Goal: Task Accomplishment & Management: Use online tool/utility

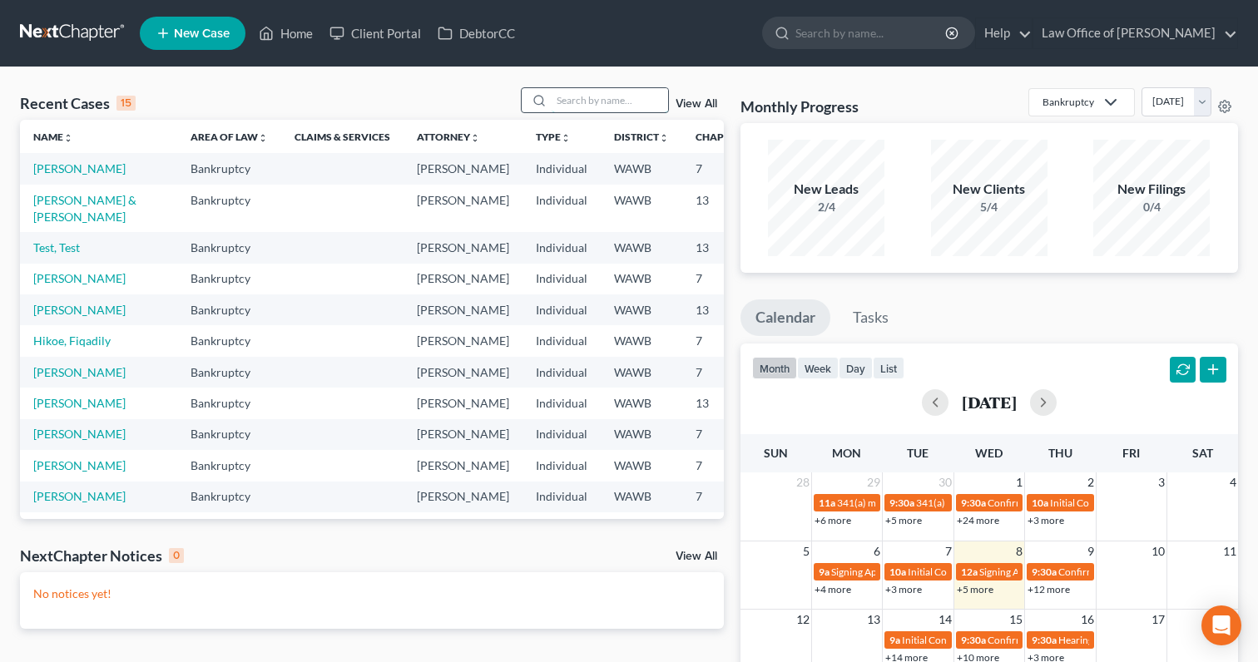
click at [601, 97] on input "search" at bounding box center [610, 100] width 116 height 24
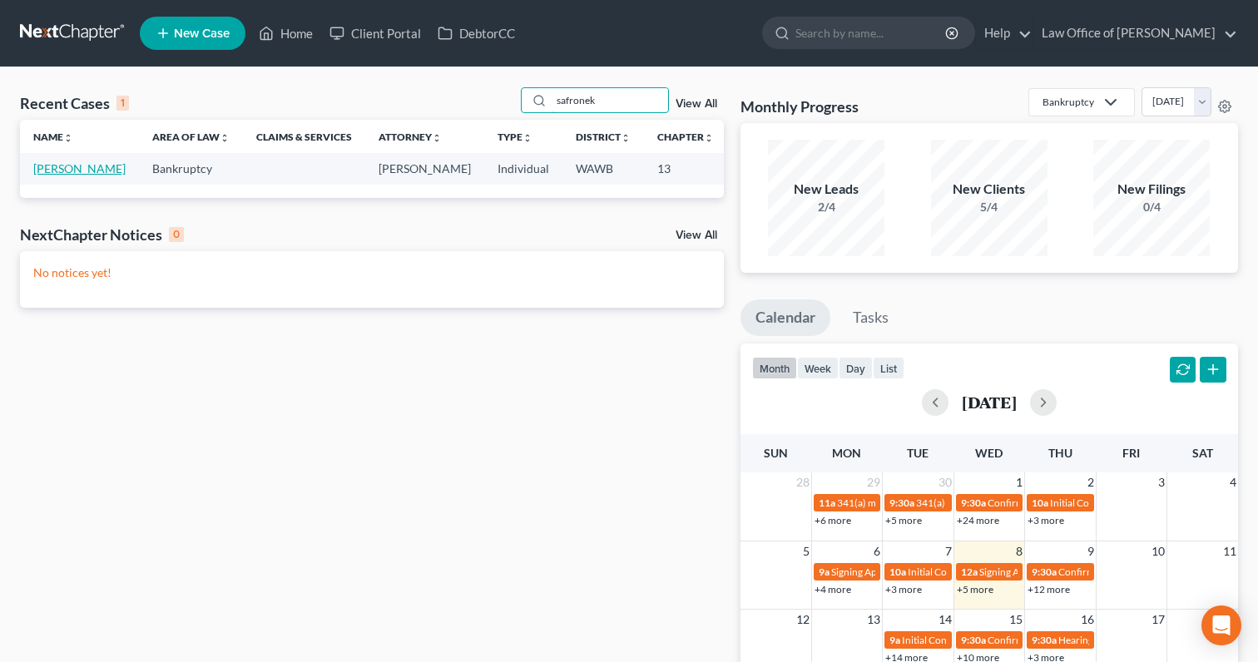
type input "safronek"
click at [61, 176] on link "[PERSON_NAME]" at bounding box center [79, 168] width 92 height 14
select select "0"
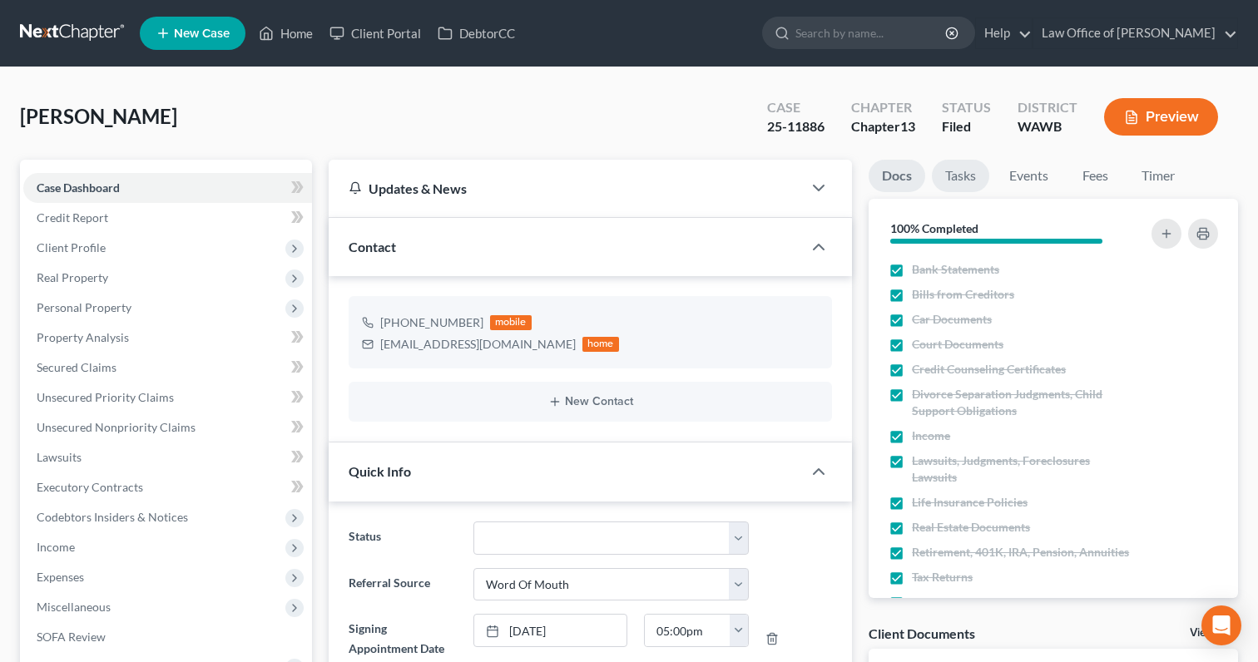
click at [967, 176] on link "Tasks" at bounding box center [960, 176] width 57 height 32
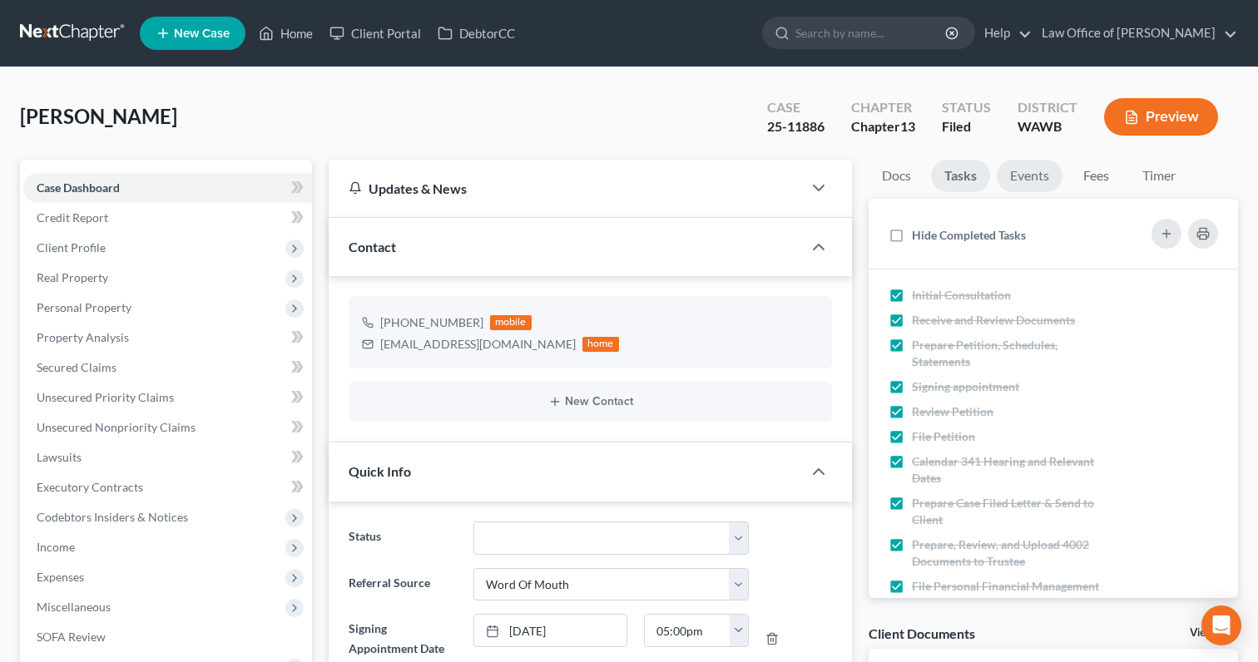
click at [1029, 169] on link "Events" at bounding box center [1030, 176] width 66 height 32
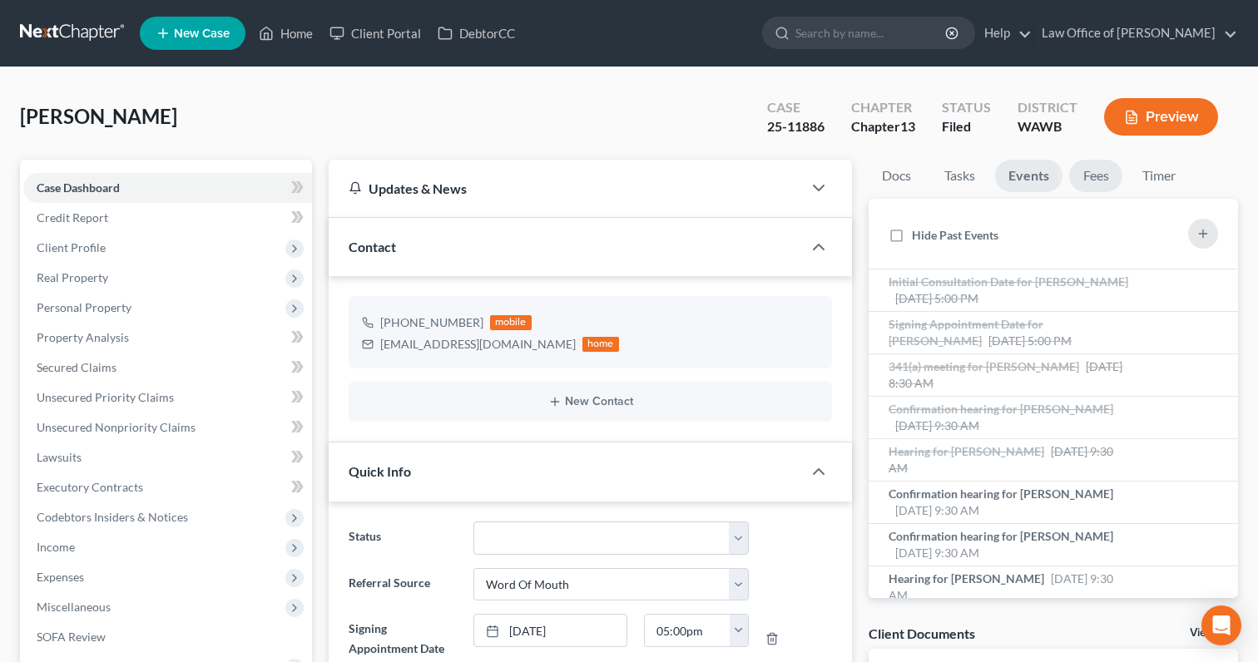
click at [1093, 171] on link "Fees" at bounding box center [1095, 176] width 53 height 32
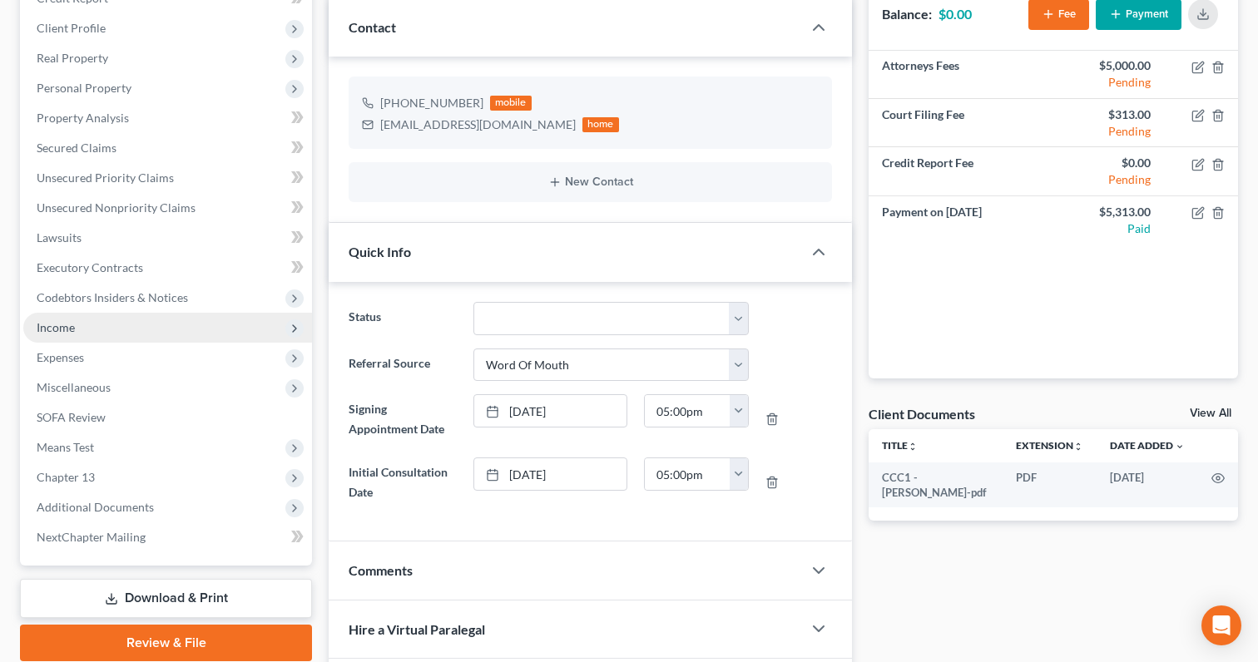
scroll to position [219, 0]
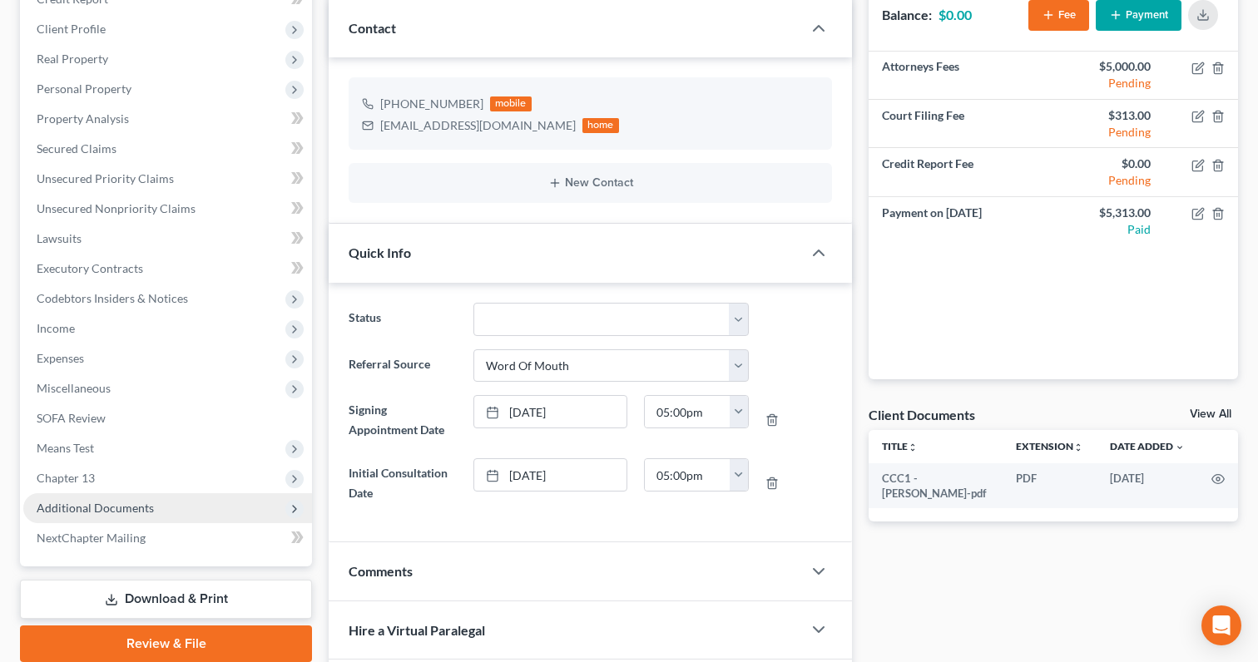
click at [150, 508] on span "Additional Documents" at bounding box center [95, 508] width 117 height 14
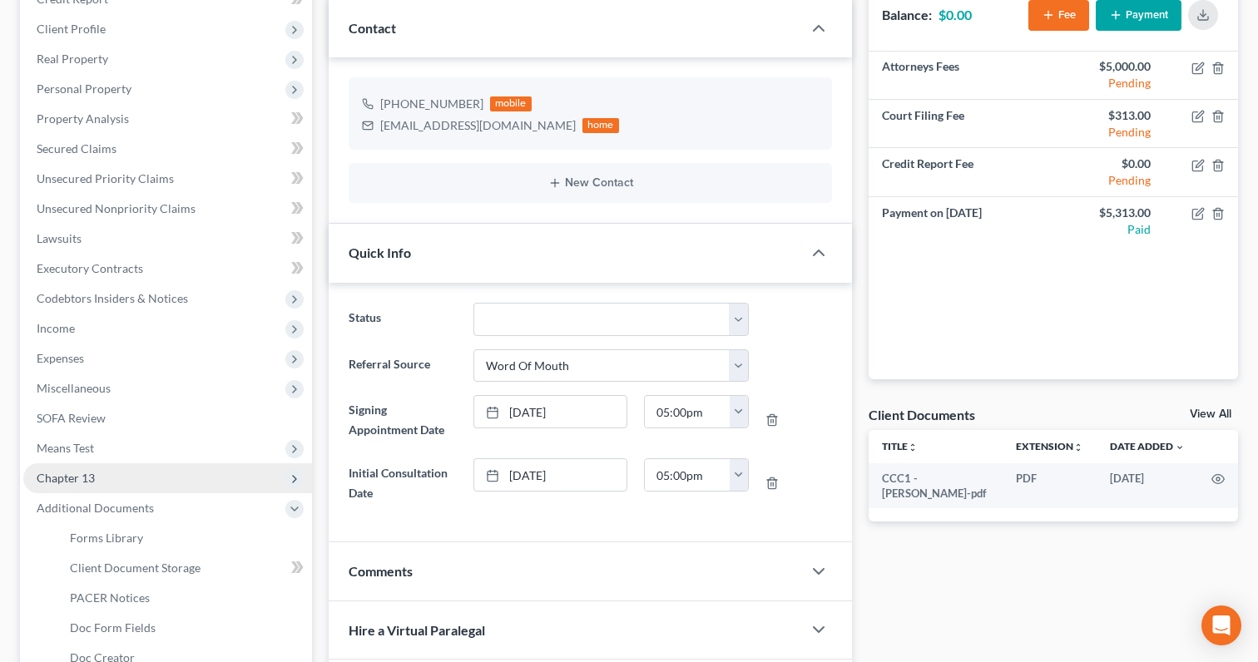
click at [155, 477] on span "Chapter 13" at bounding box center [167, 478] width 289 height 30
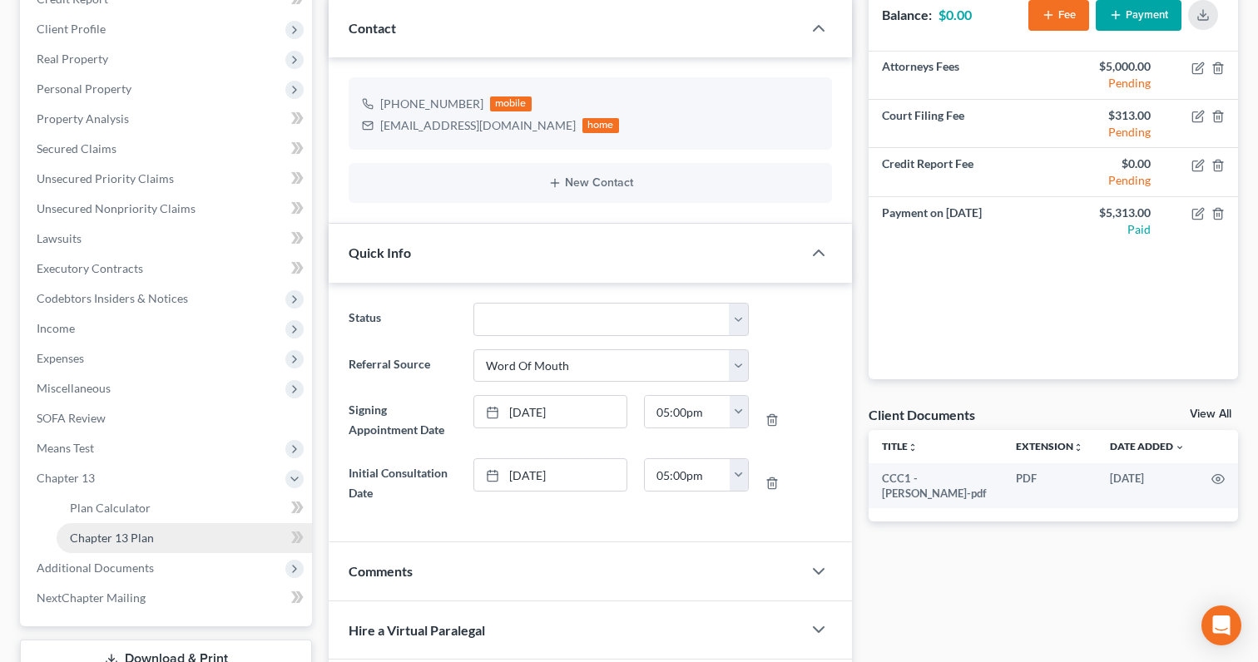
click at [157, 533] on link "Chapter 13 Plan" at bounding box center [184, 538] width 255 height 30
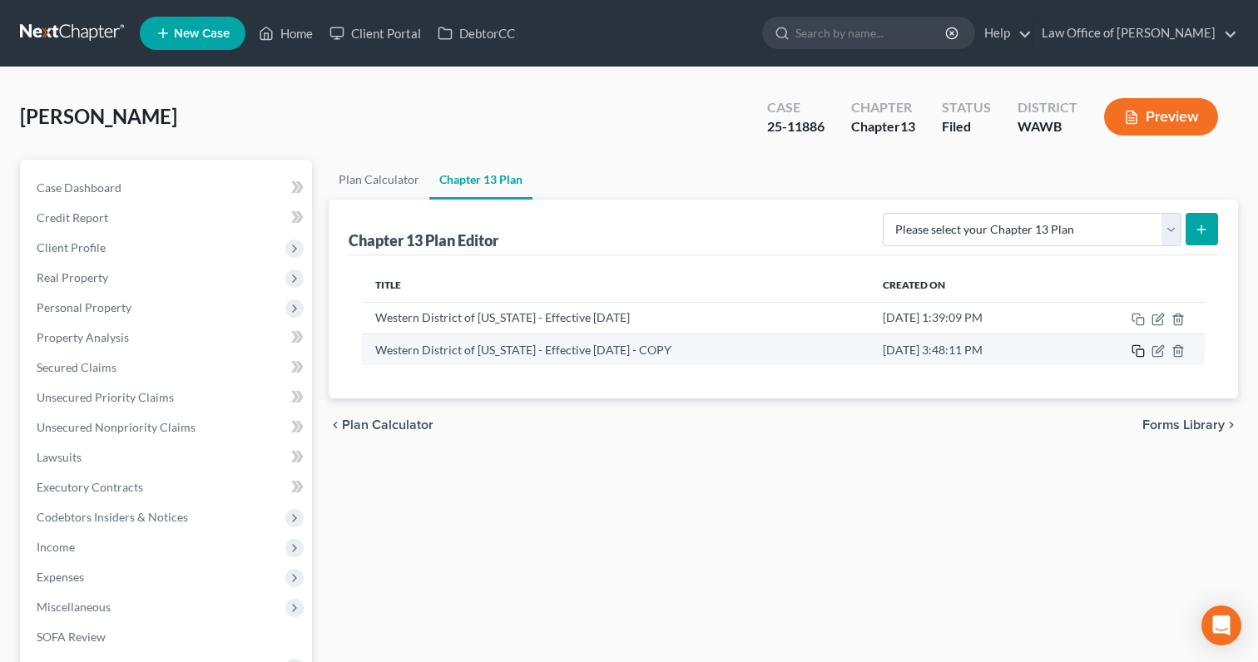
click at [1137, 353] on icon "button" at bounding box center [1138, 350] width 13 height 13
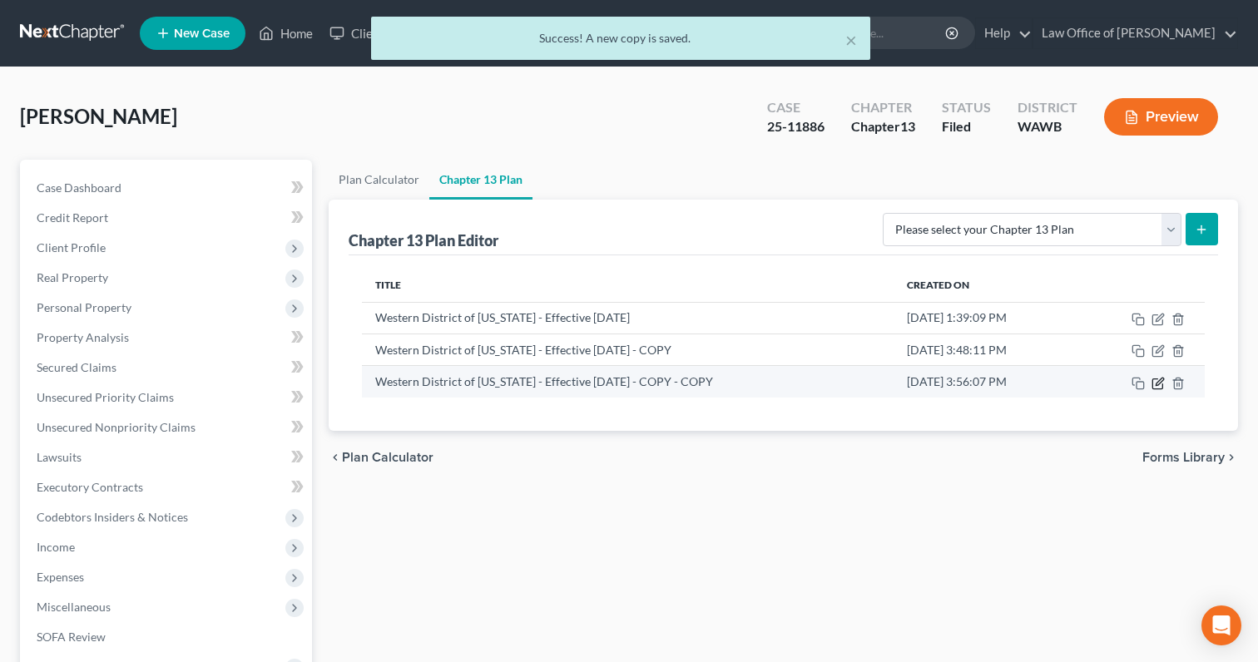
click at [1157, 380] on icon "button" at bounding box center [1158, 383] width 13 height 13
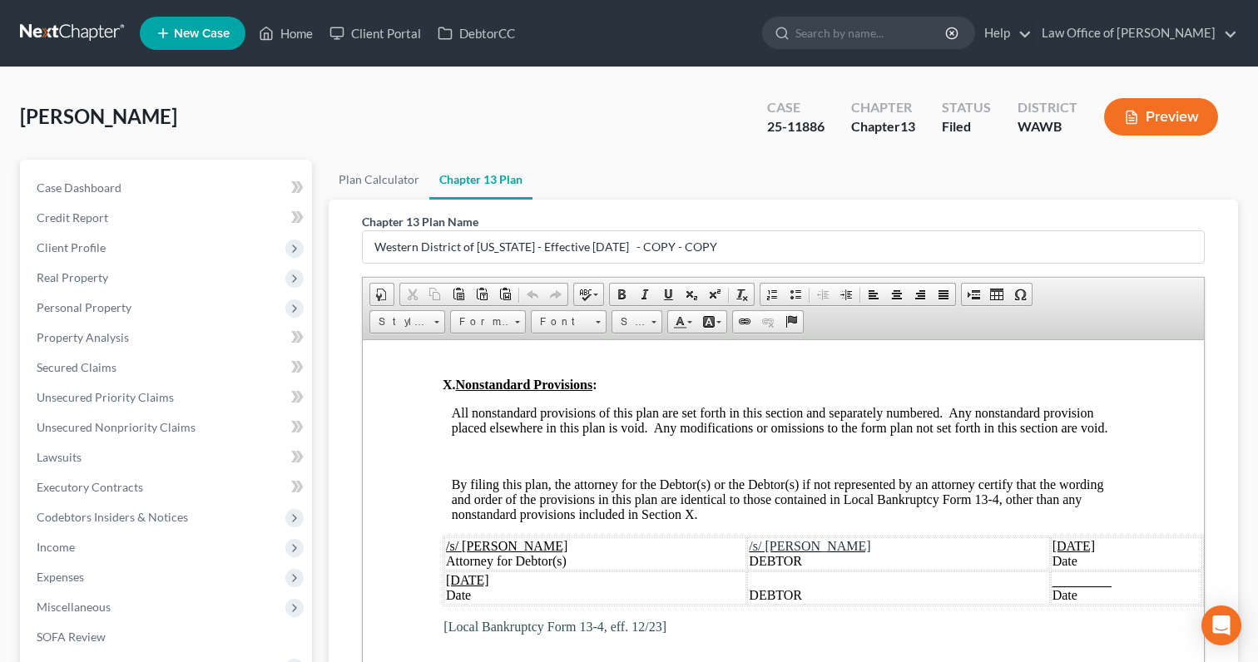
scroll to position [5065, 0]
paste body
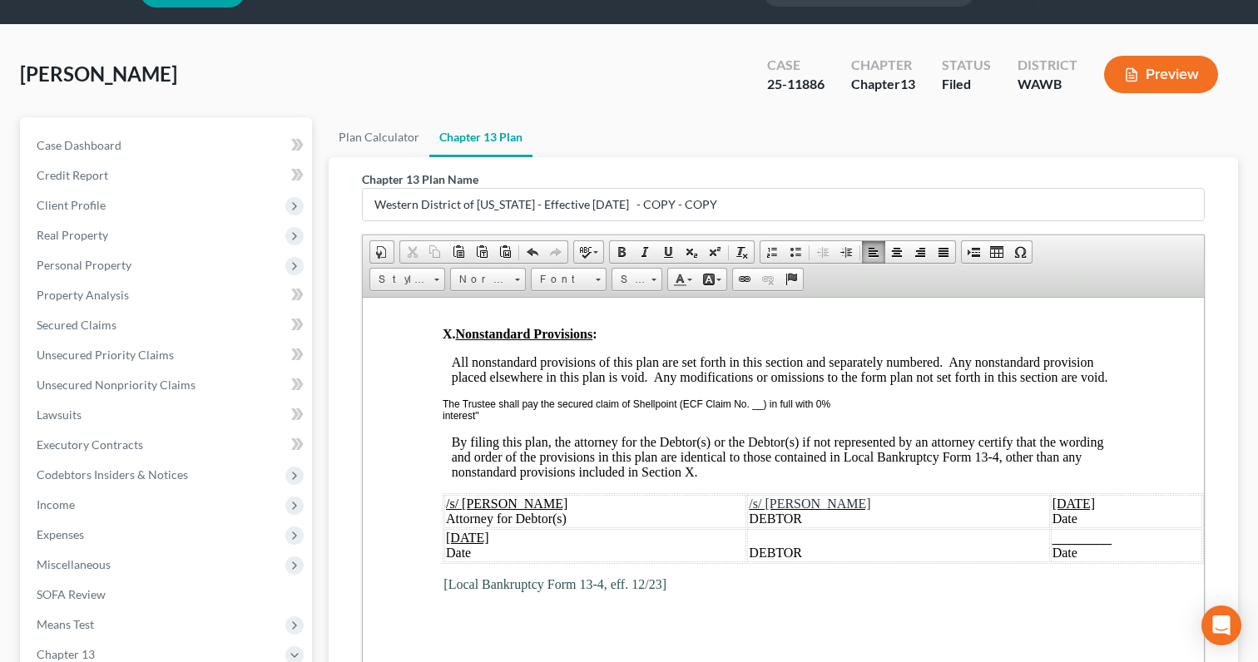
click at [445, 409] on p "The Trustee shall pay the secured claim of Shellpoint (ECF Claim No. __) in ful…" at bounding box center [783, 404] width 681 height 12
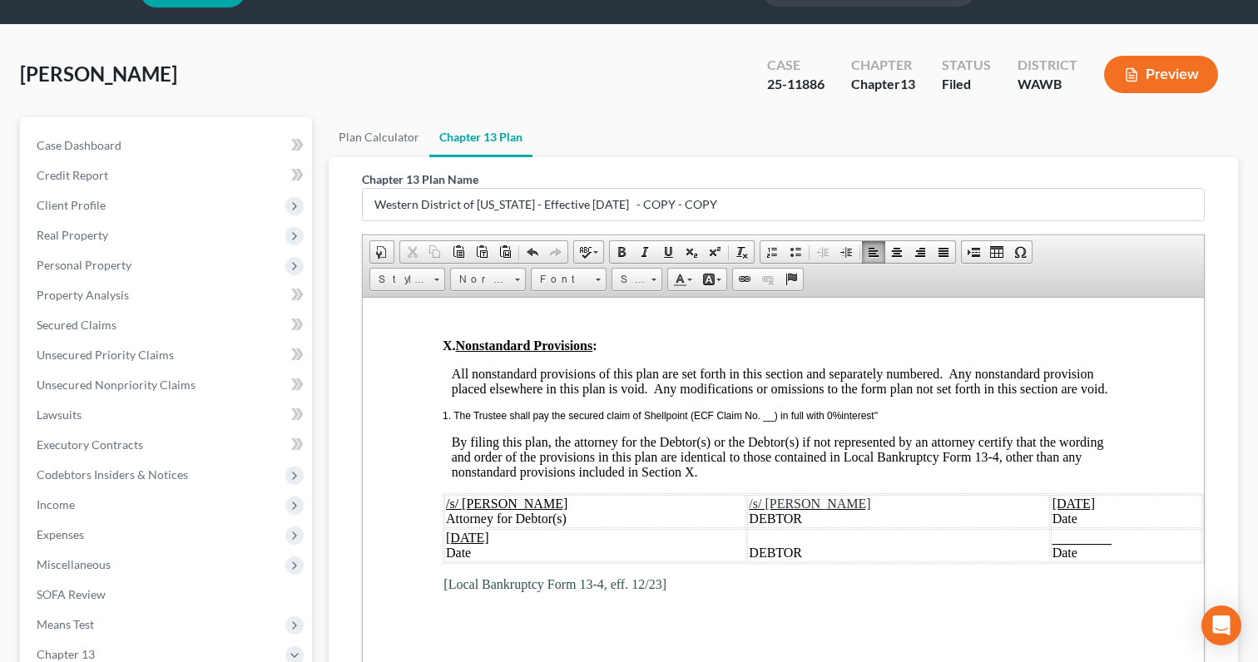
click at [884, 409] on p "1. The Trustee shall pay the secured claim of Shellpoint (ECF Claim No. __) in …" at bounding box center [783, 415] width 681 height 12
drag, startPoint x: 902, startPoint y: 415, endPoint x: 412, endPoint y: 402, distance: 490.2
click at [585, 290] on span "Font Font" at bounding box center [571, 281] width 81 height 27
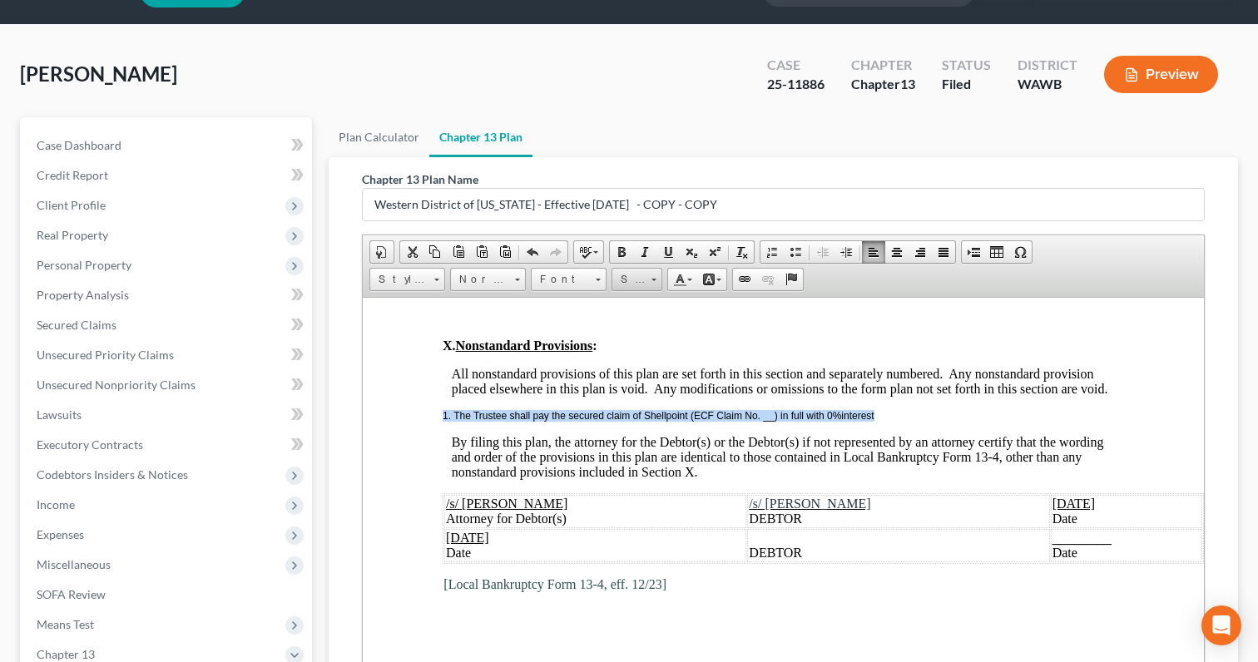
click at [636, 277] on span "Size" at bounding box center [628, 280] width 33 height 22
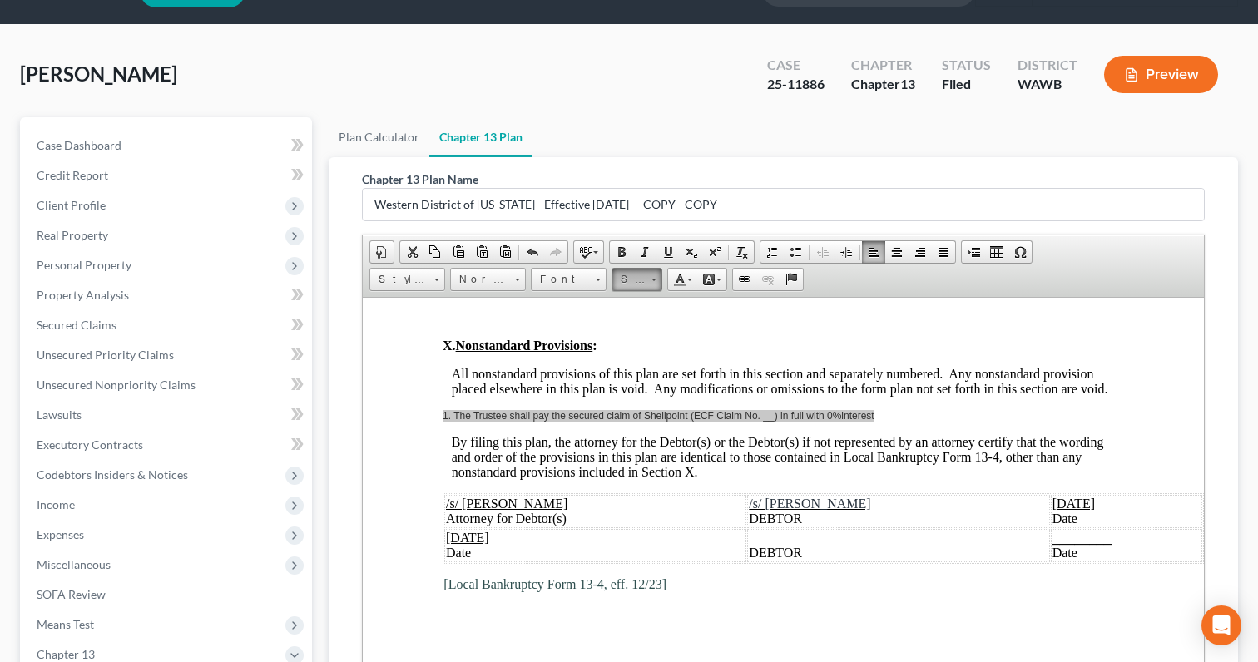
scroll to position [0, 0]
click at [631, 415] on link "12" at bounding box center [662, 410] width 95 height 22
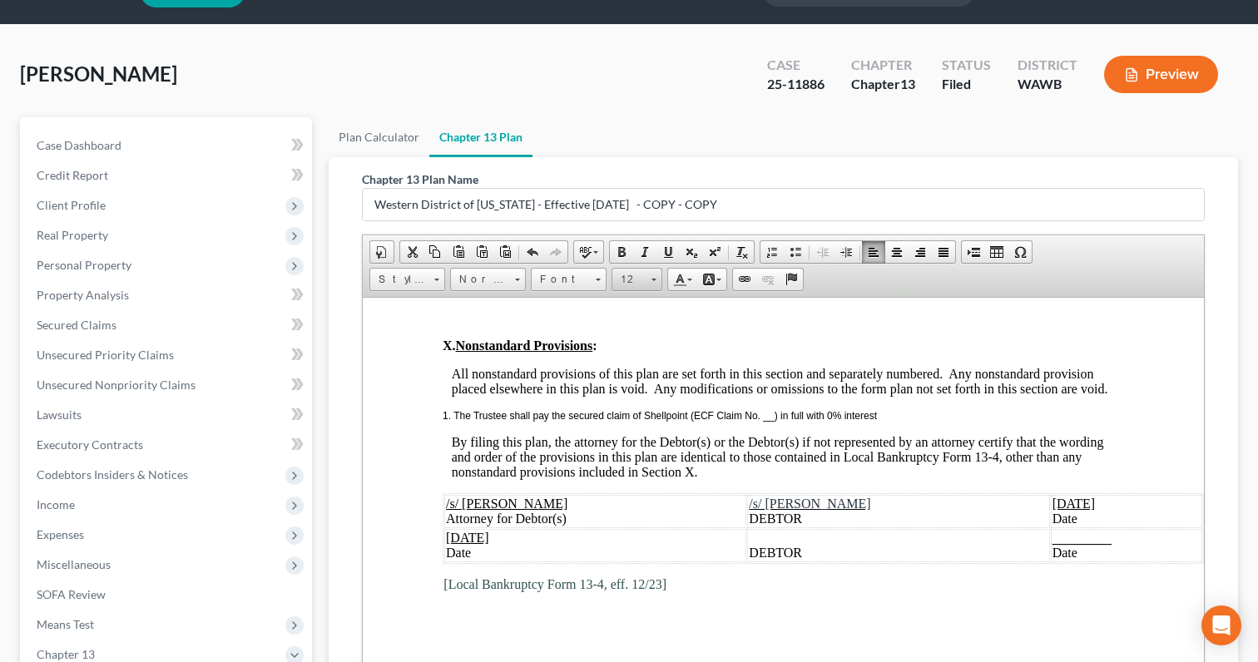
click at [633, 280] on span "12" at bounding box center [628, 280] width 33 height 22
click at [640, 399] on link "16" at bounding box center [662, 391] width 95 height 22
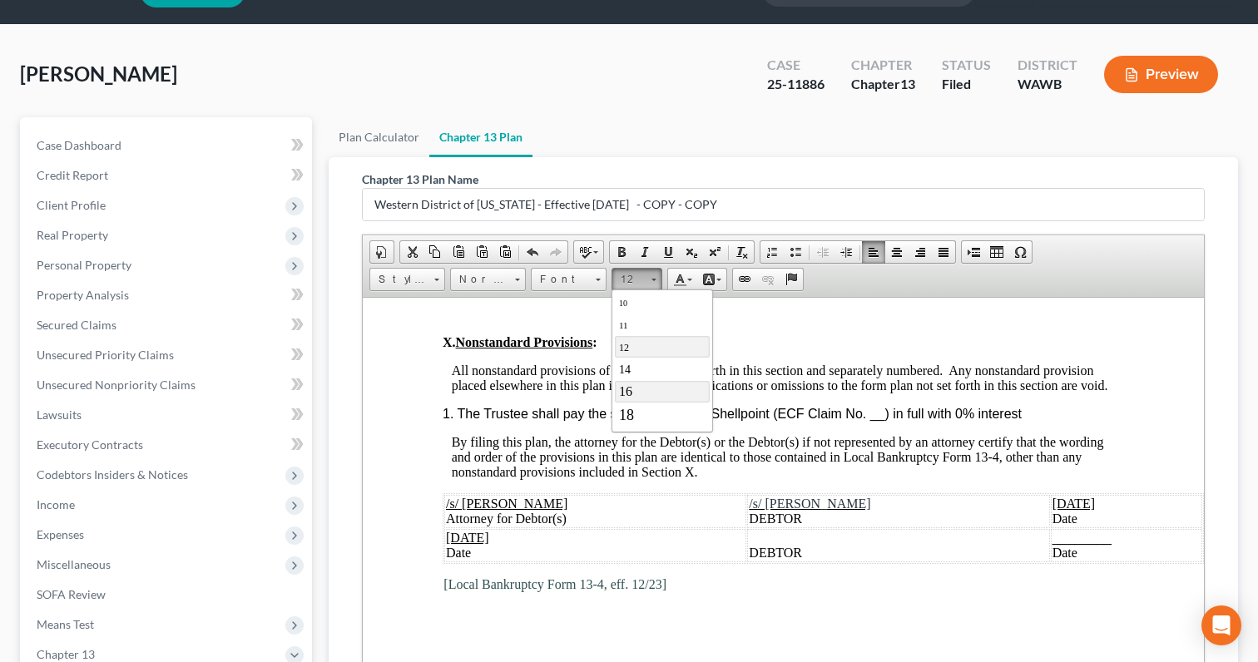
scroll to position [0, 0]
click at [567, 287] on span "Font" at bounding box center [561, 280] width 58 height 22
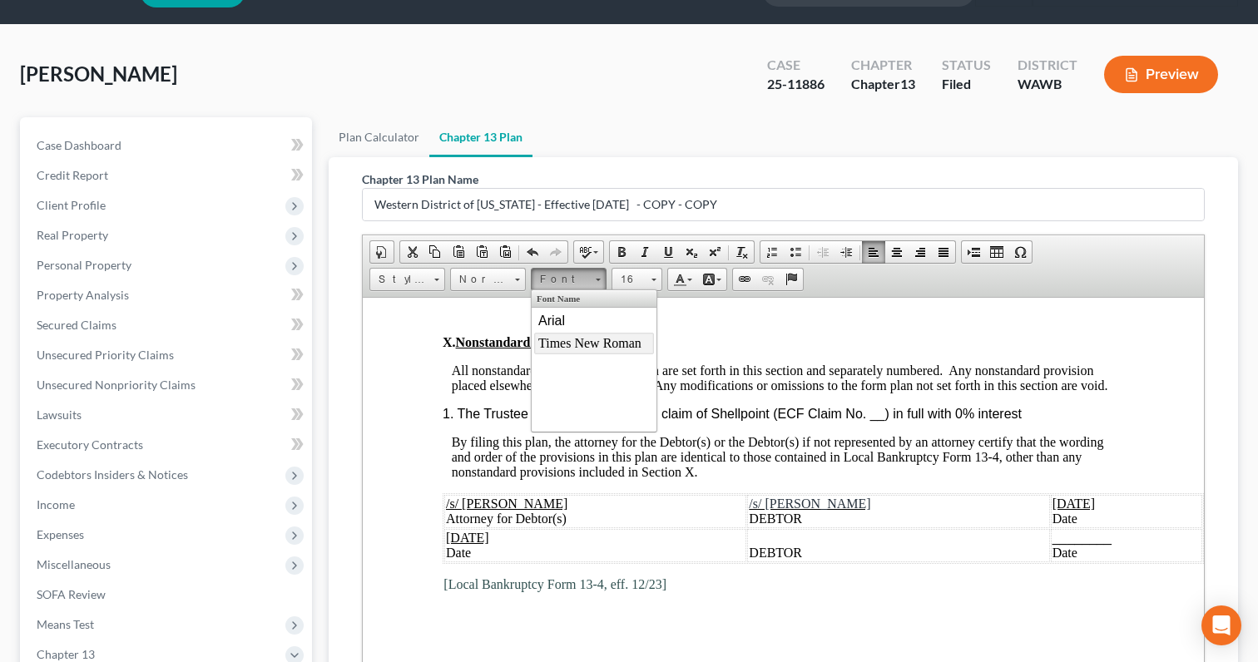
click at [573, 346] on span "Times New Roman" at bounding box center [589, 342] width 103 height 14
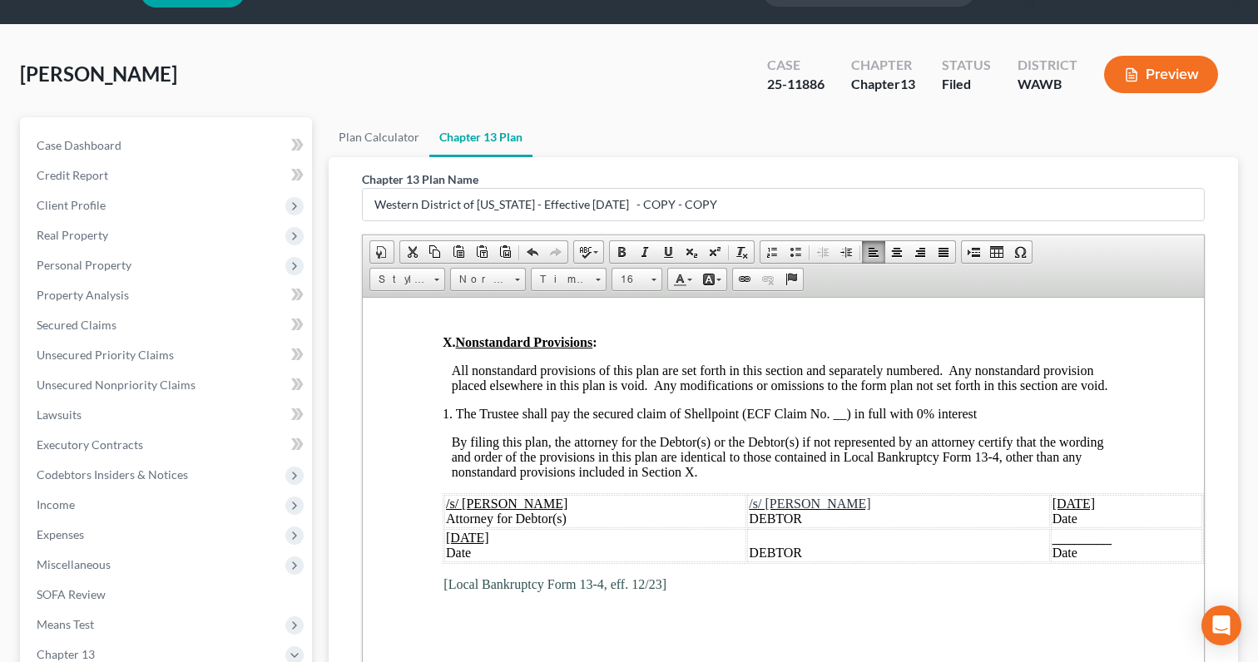
click at [606, 379] on span "All nonstandard provisions of this plan are set forth in this section and separ…" at bounding box center [780, 377] width 656 height 29
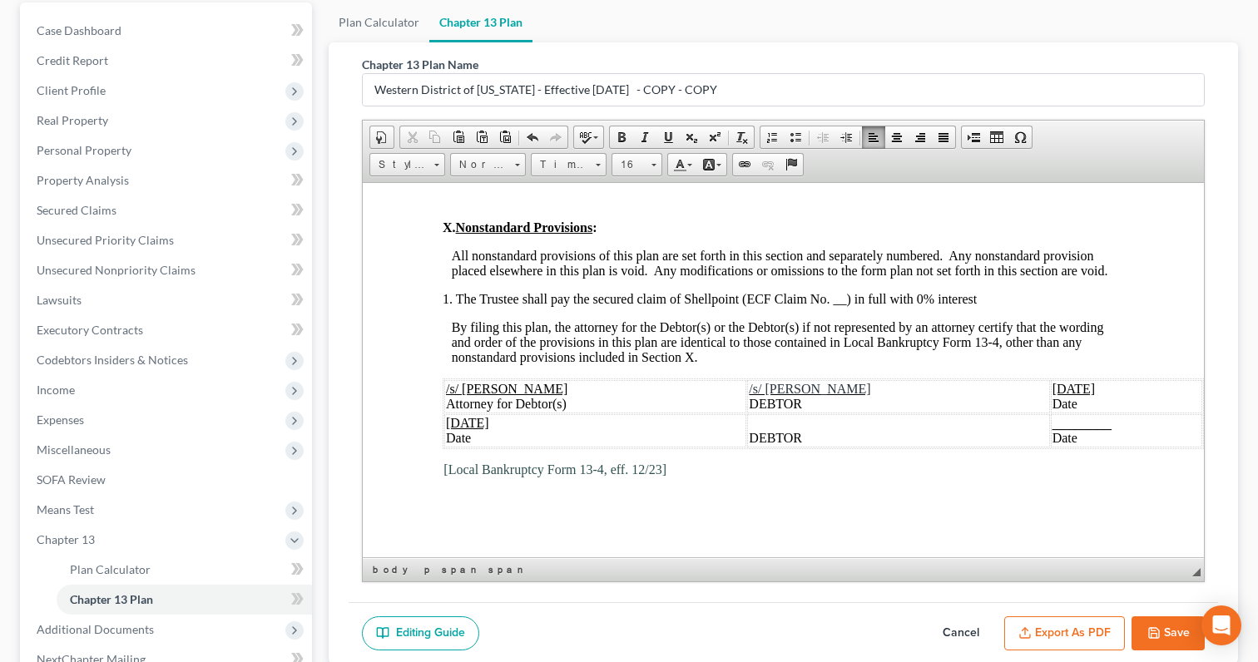
scroll to position [172, 0]
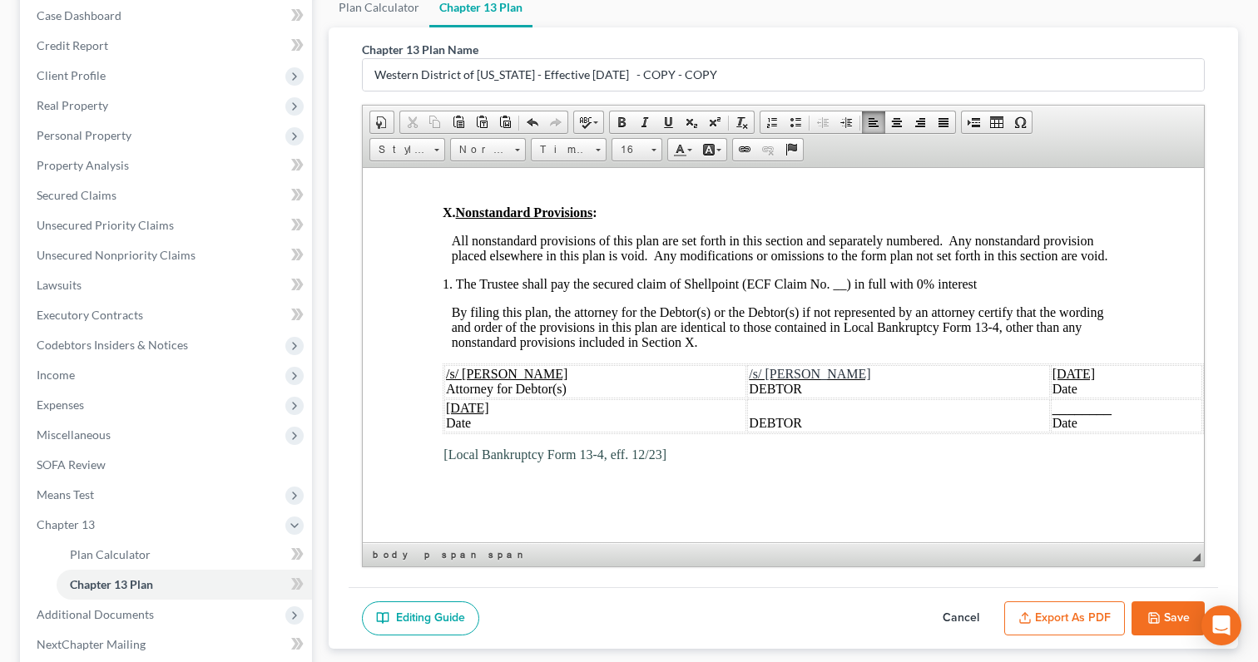
drag, startPoint x: 1050, startPoint y: 368, endPoint x: 979, endPoint y: 373, distance: 70.9
click at [1053, 372] on span "[DATE]" at bounding box center [1074, 373] width 43 height 14
drag, startPoint x: 519, startPoint y: 409, endPoint x: 438, endPoint y: 408, distance: 80.7
click at [489, 414] on u "[DATE]" at bounding box center [467, 407] width 43 height 14
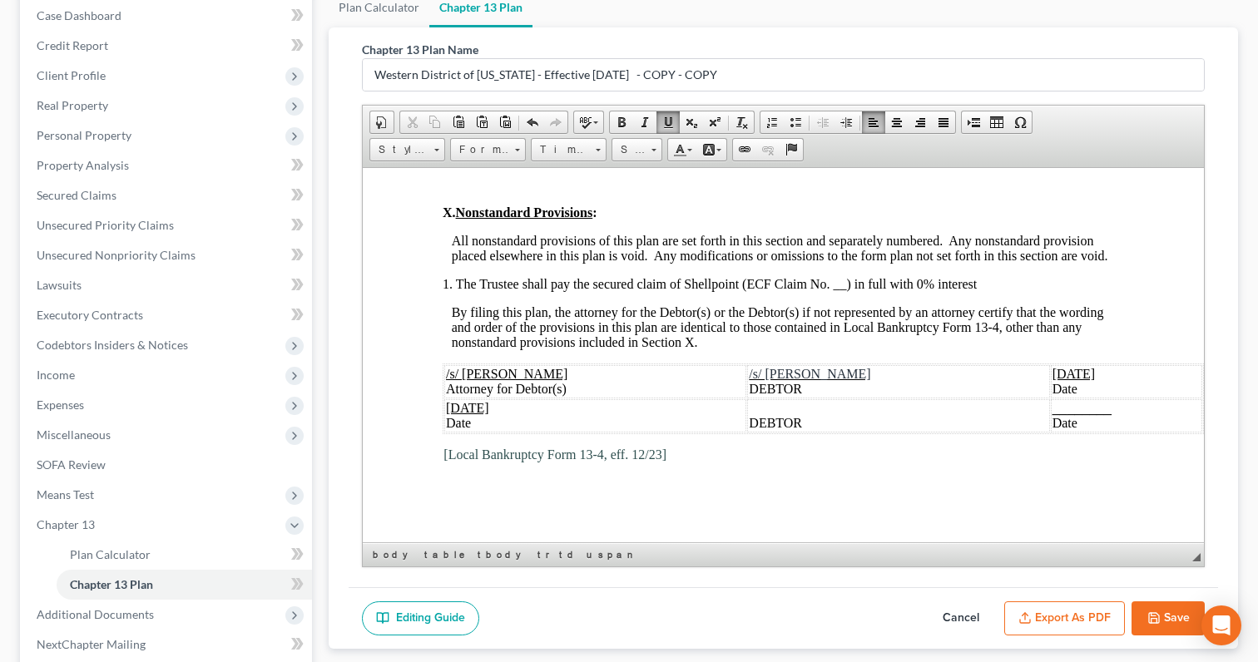
drag, startPoint x: 518, startPoint y: 407, endPoint x: 448, endPoint y: 408, distance: 70.7
click at [448, 408] on span "[DATE]" at bounding box center [467, 407] width 43 height 14
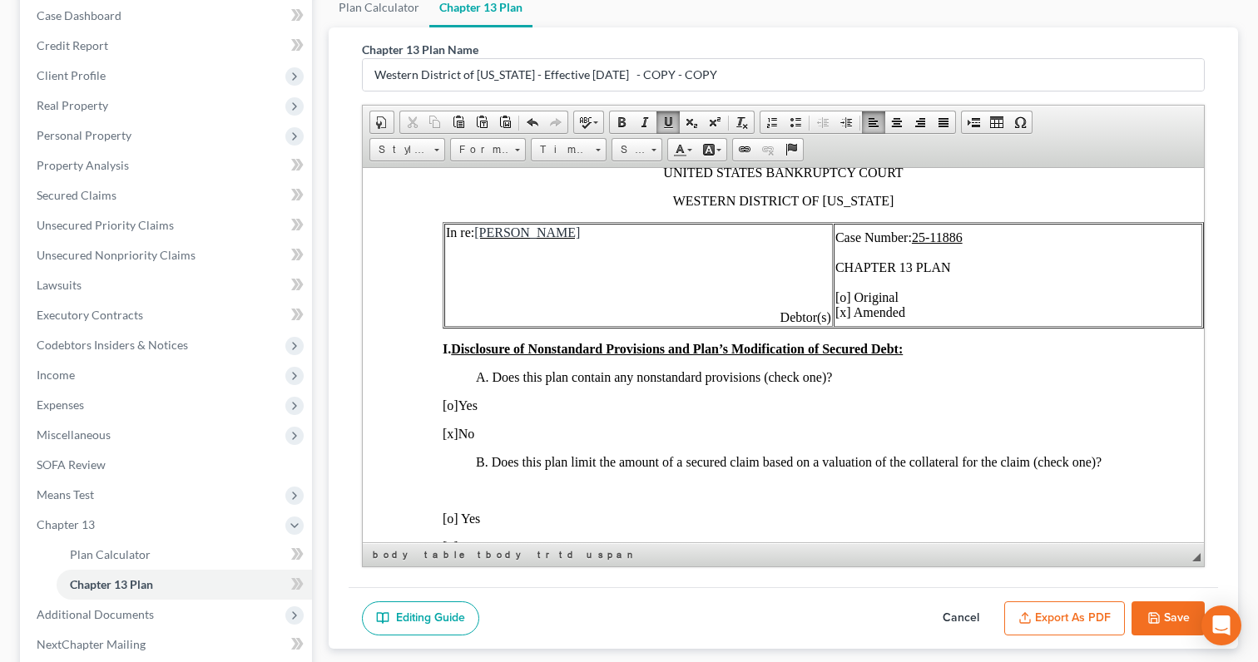
scroll to position [153, 0]
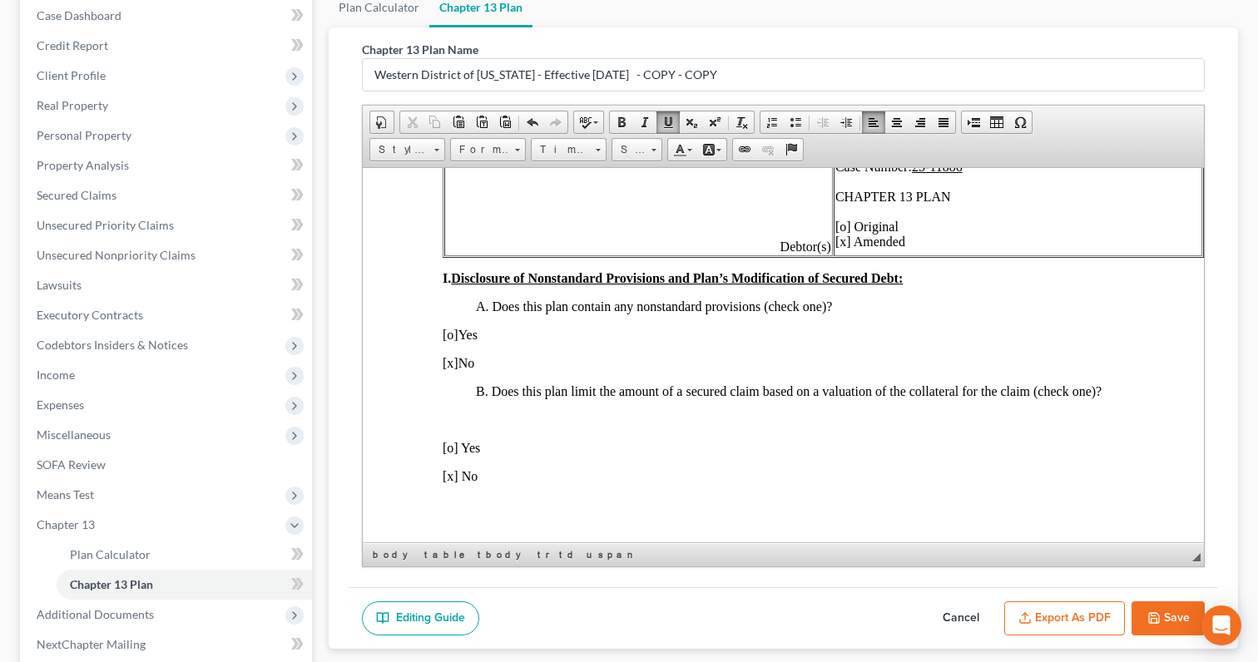
click at [453, 341] on span "[o]" at bounding box center [451, 334] width 16 height 14
click at [453, 363] on span "[x]" at bounding box center [451, 362] width 16 height 14
click at [1177, 607] on button "Save" at bounding box center [1168, 619] width 73 height 35
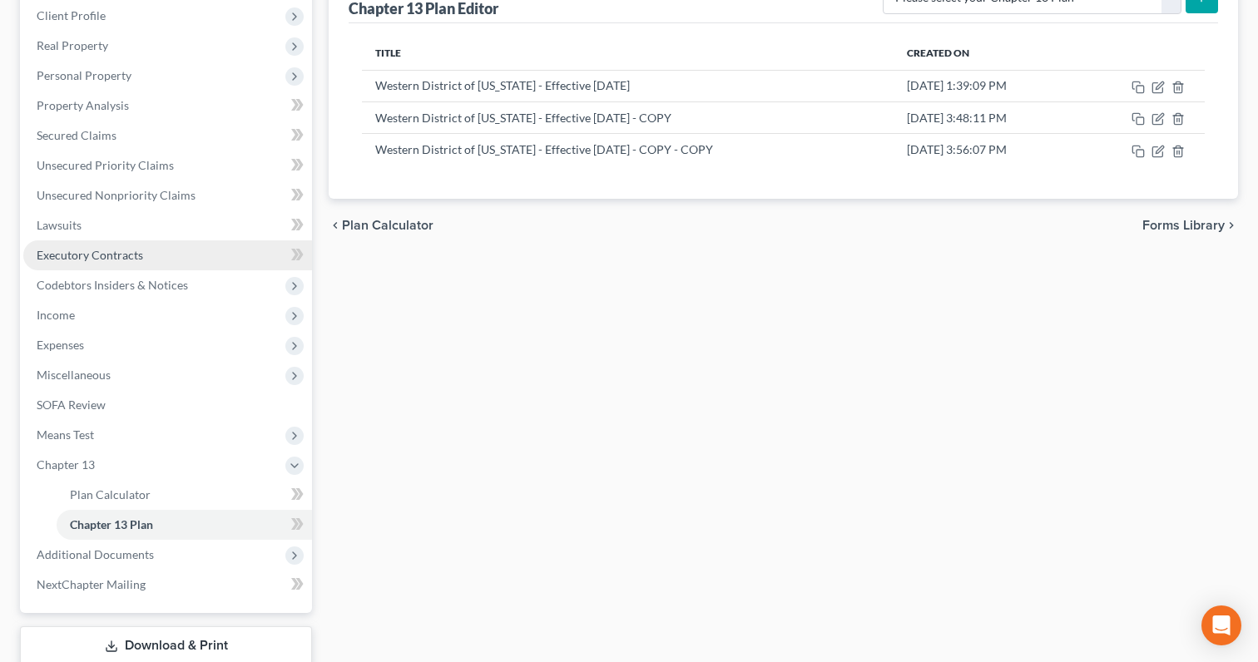
scroll to position [340, 0]
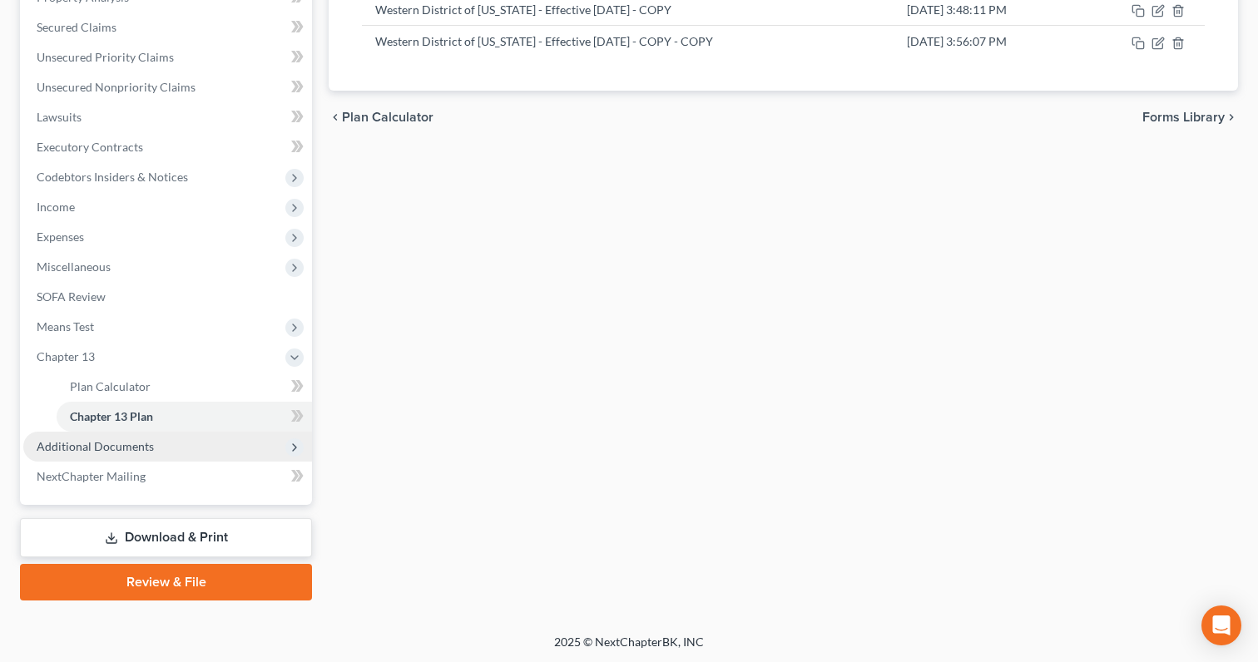
click at [203, 449] on span "Additional Documents" at bounding box center [167, 447] width 289 height 30
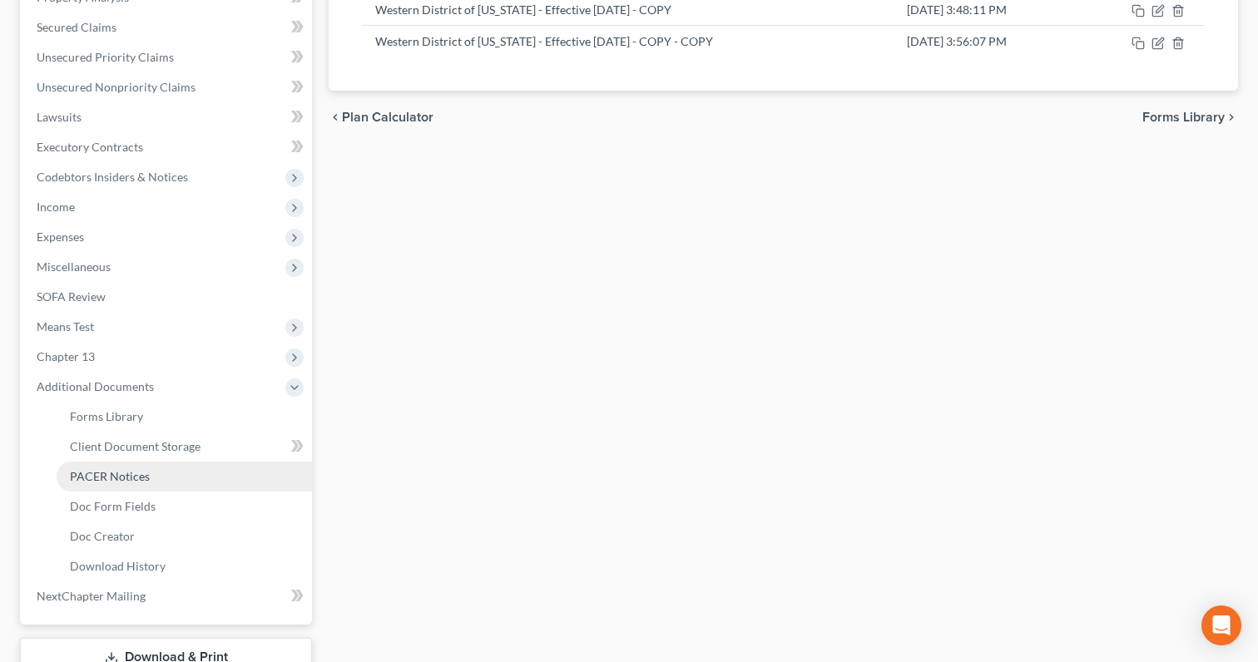
click at [196, 474] on link "PACER Notices" at bounding box center [184, 477] width 255 height 30
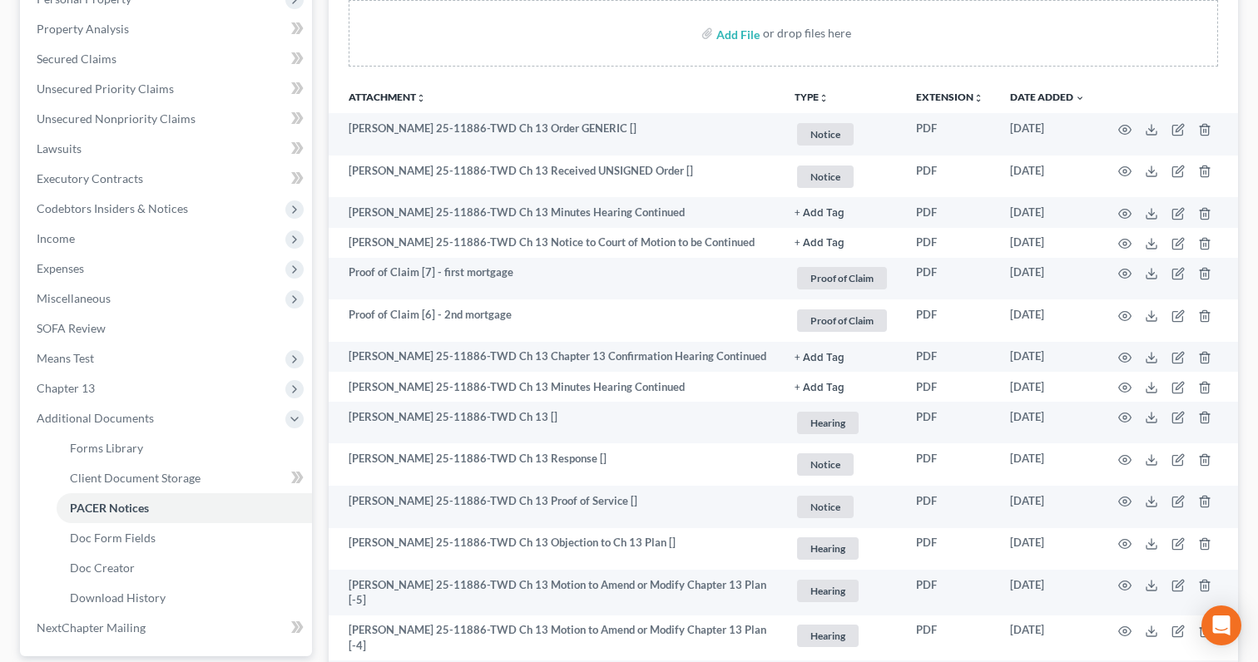
scroll to position [324, 0]
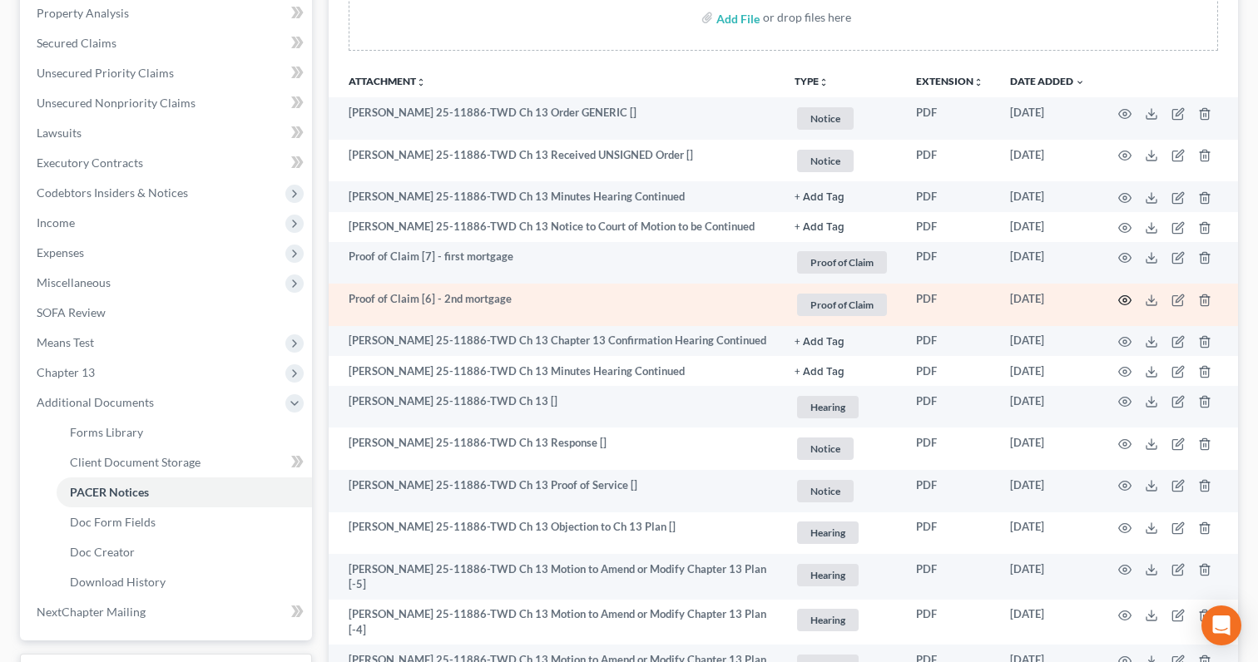
click at [1122, 297] on icon "button" at bounding box center [1124, 300] width 13 height 13
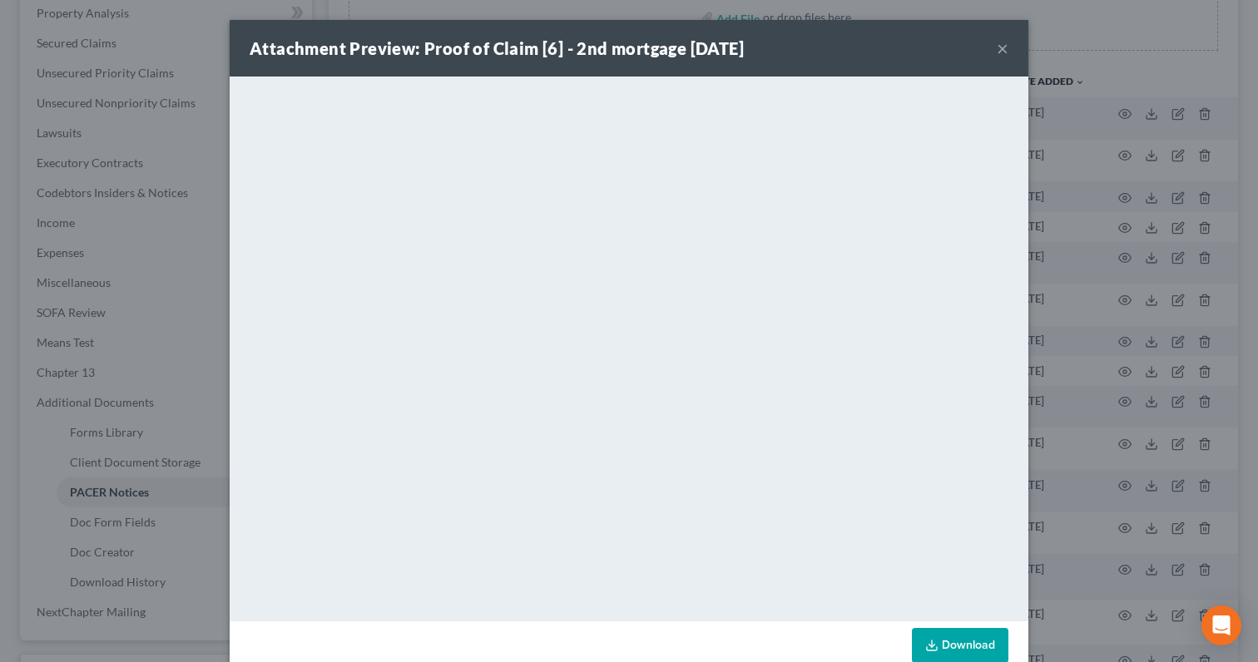
click at [1003, 47] on button "×" at bounding box center [1003, 48] width 12 height 20
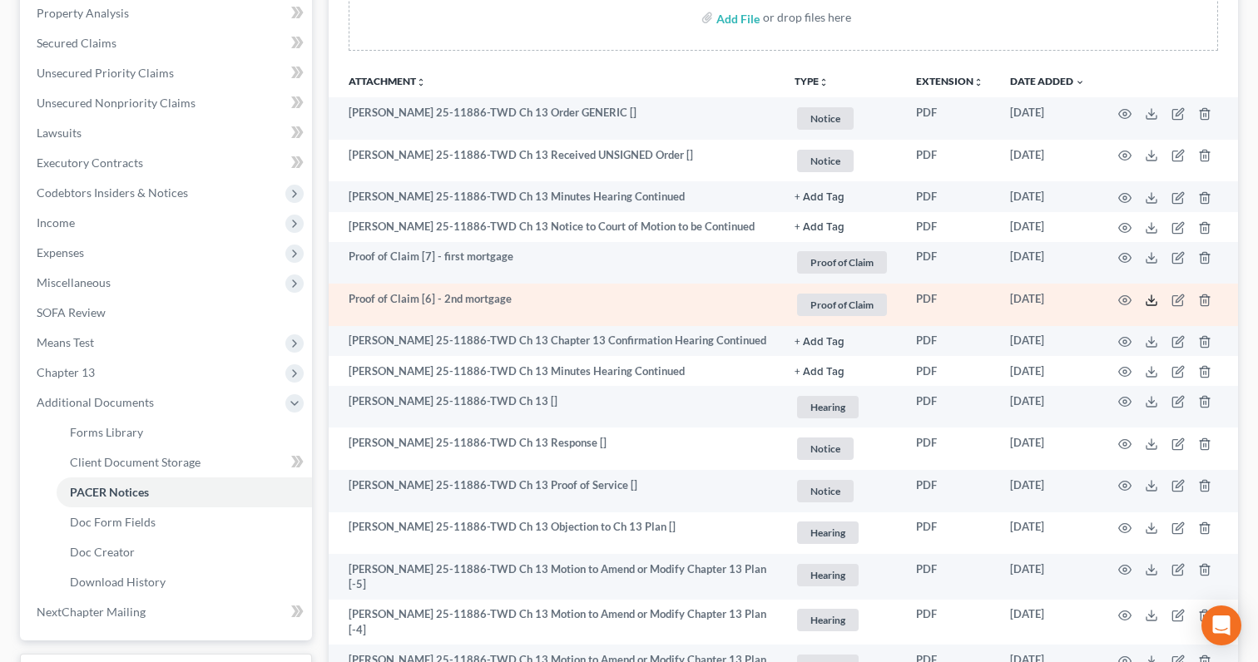
click at [1149, 300] on icon at bounding box center [1151, 300] width 13 height 13
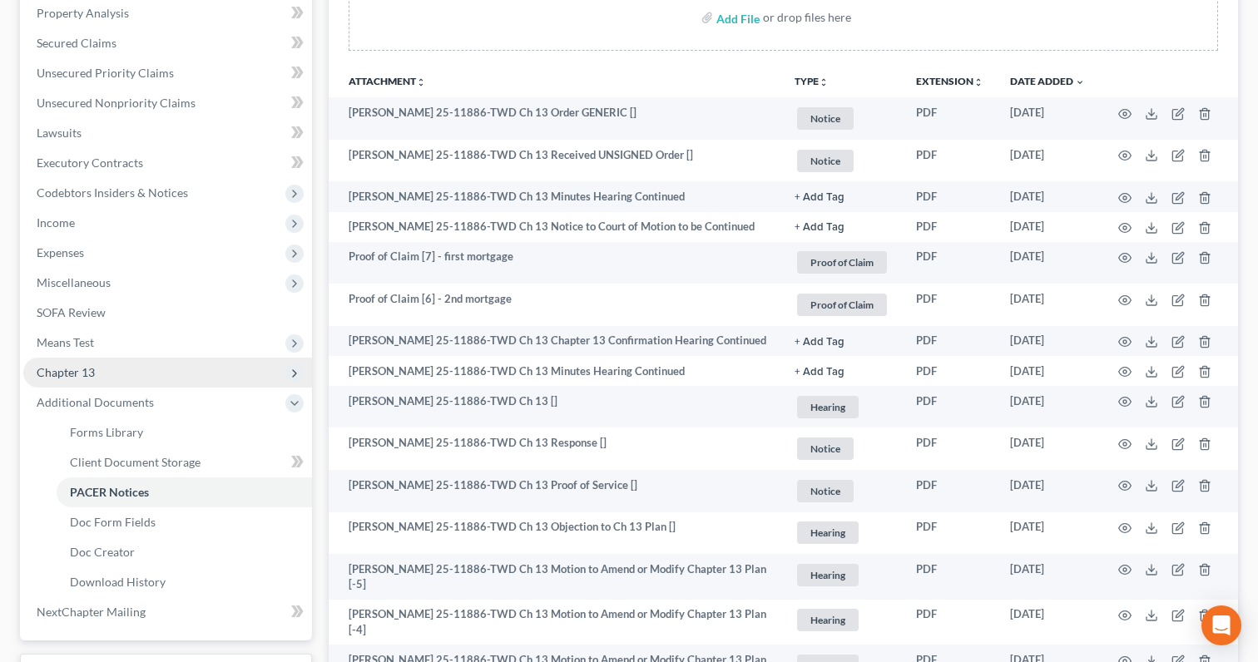
click at [249, 366] on span "Chapter 13" at bounding box center [167, 373] width 289 height 30
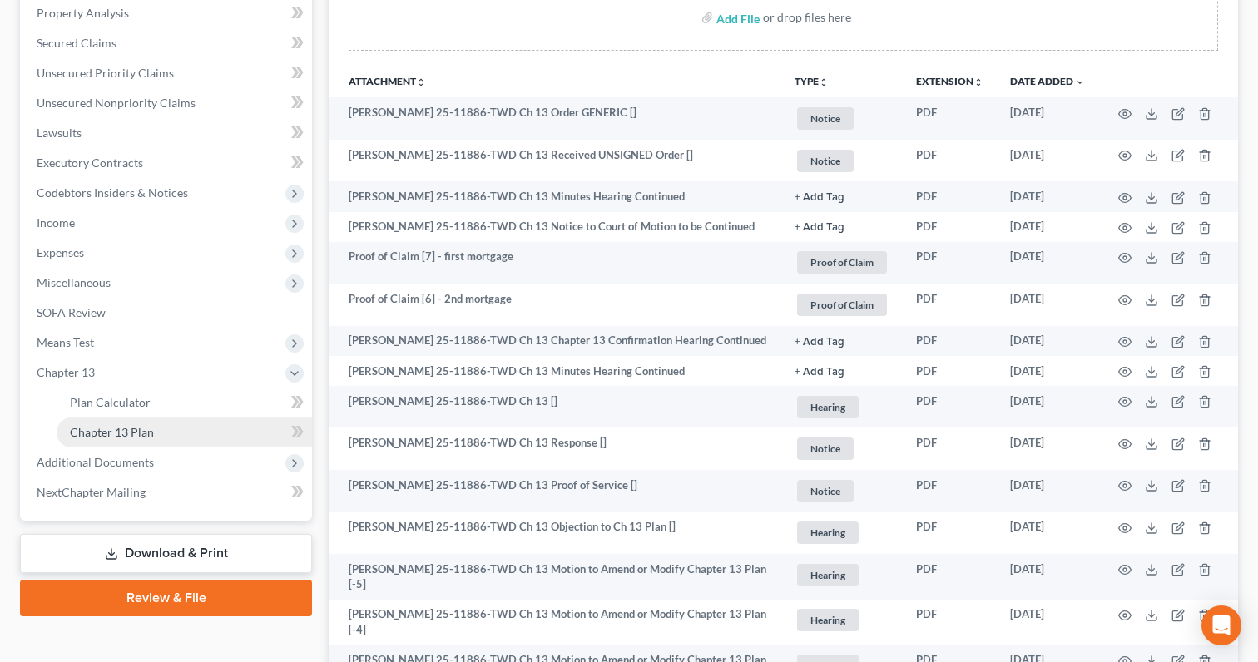
click at [235, 431] on link "Chapter 13 Plan" at bounding box center [184, 433] width 255 height 30
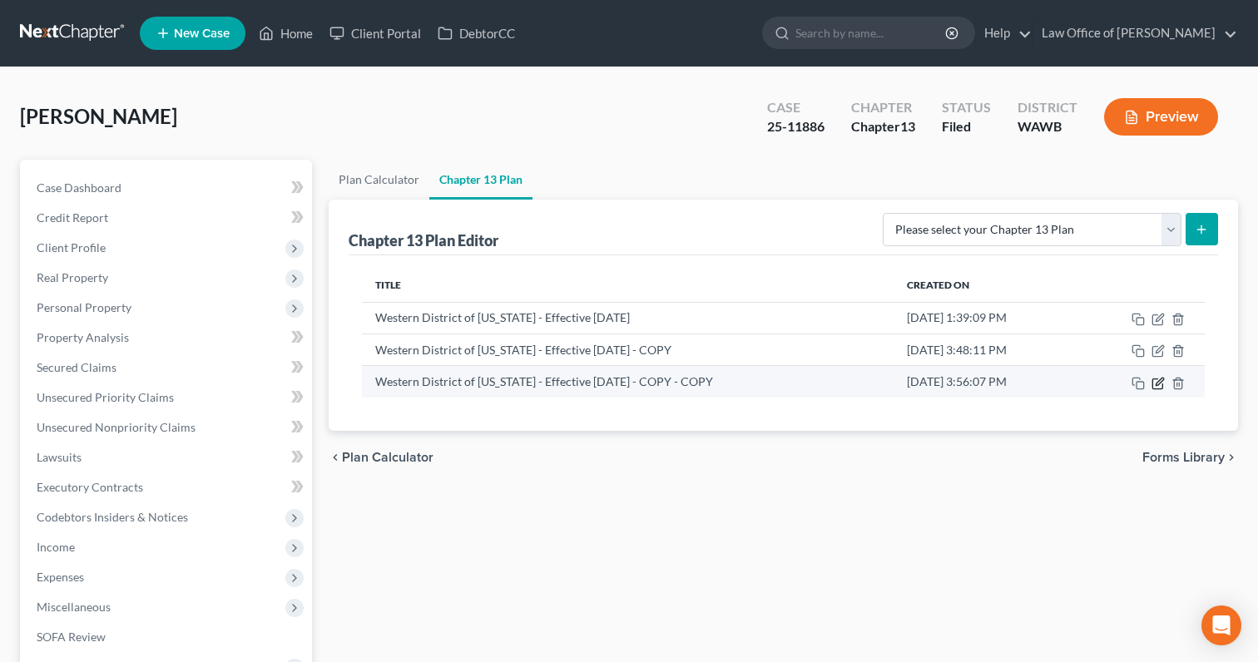
click at [1161, 384] on icon "button" at bounding box center [1158, 383] width 13 height 13
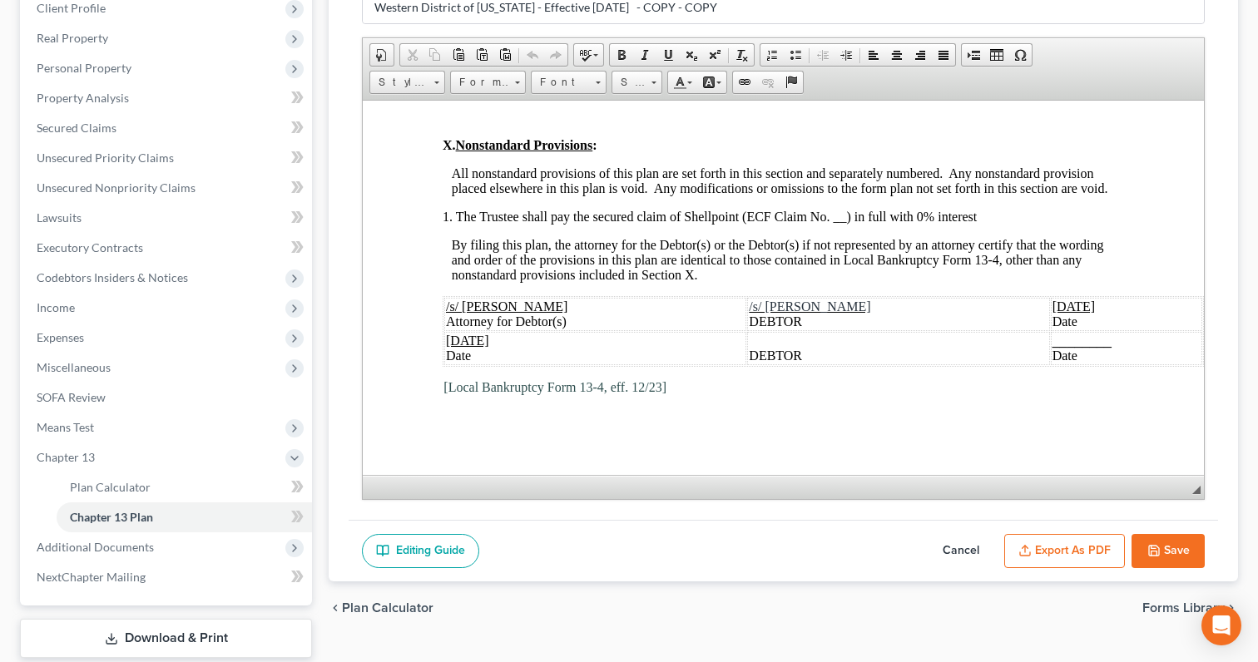
scroll to position [185, 0]
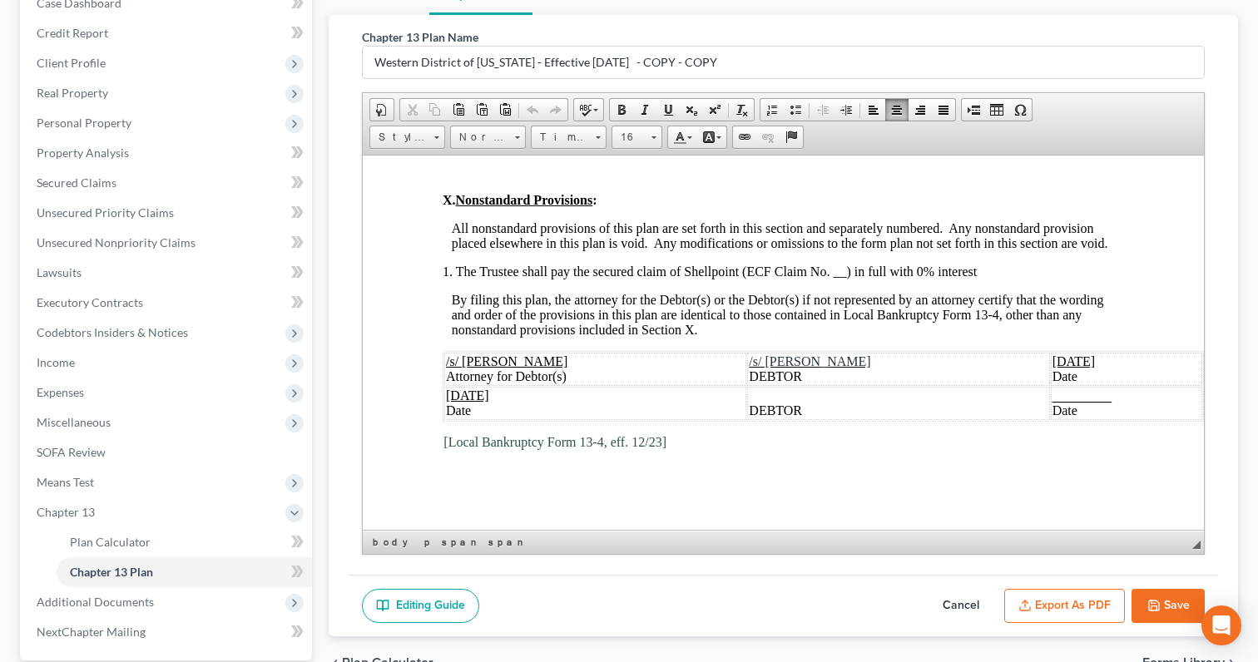
click at [854, 267] on span "1. The Trustee shall pay the secured claim of Shellpoint (ECF Claim No. __) in …" at bounding box center [710, 271] width 534 height 14
click at [1107, 608] on button "Export as PDF" at bounding box center [1064, 606] width 121 height 35
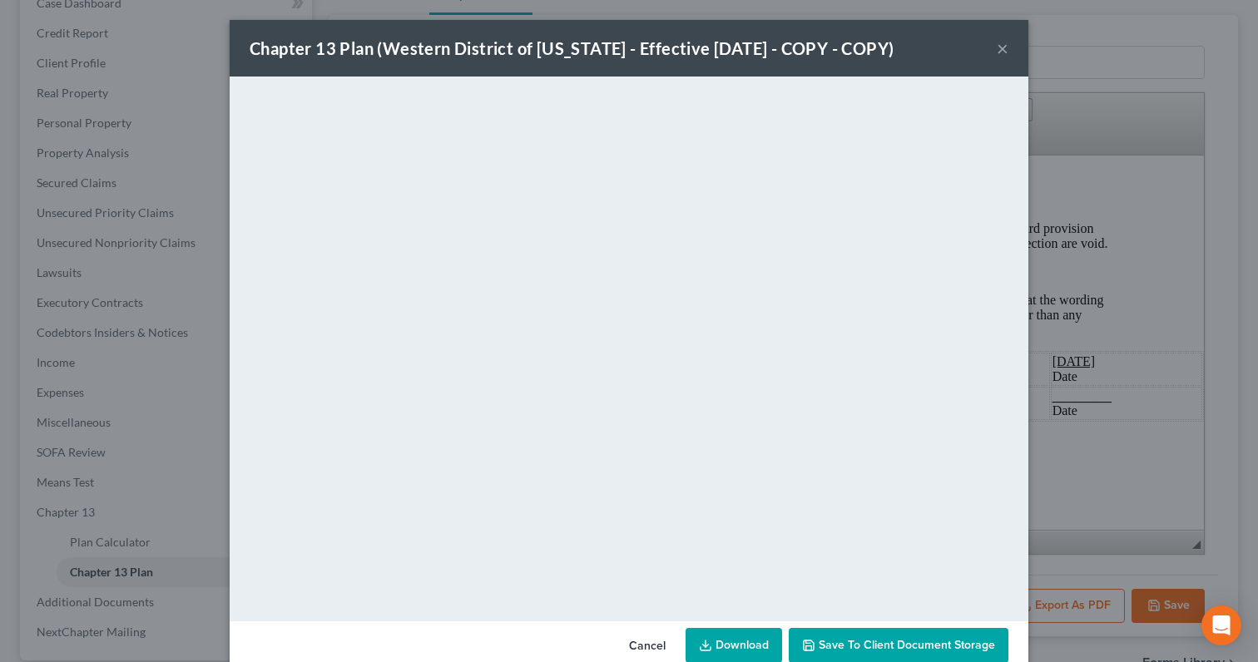
click at [605, 42] on div "Chapter 13 Plan (Western District of [US_STATE] - Effective [DATE] - COPY - COP…" at bounding box center [572, 48] width 644 height 23
click at [1003, 52] on button "×" at bounding box center [1003, 48] width 12 height 20
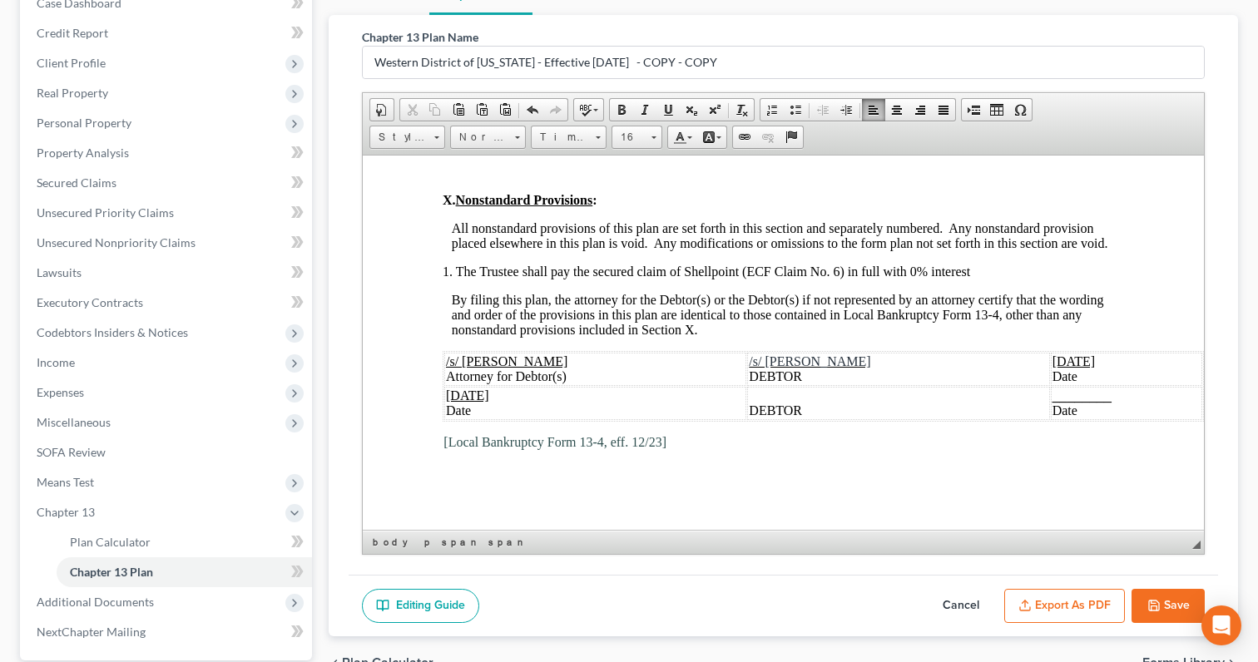
click at [1165, 597] on button "Save" at bounding box center [1168, 606] width 73 height 35
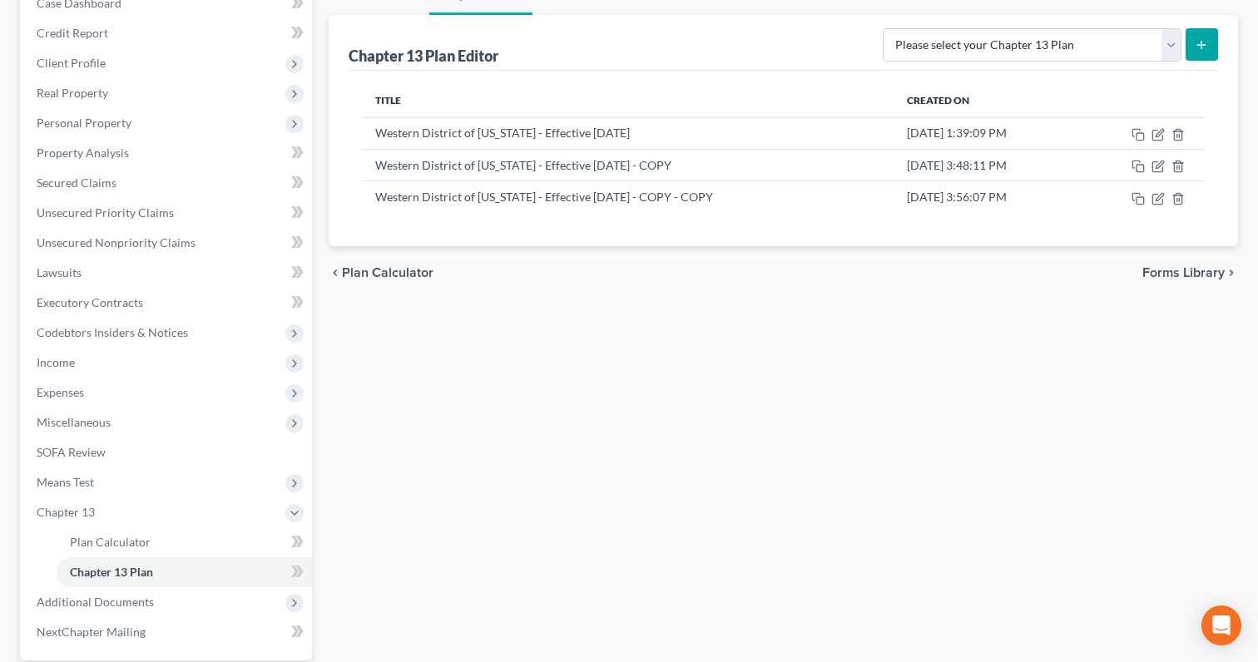
scroll to position [0, 0]
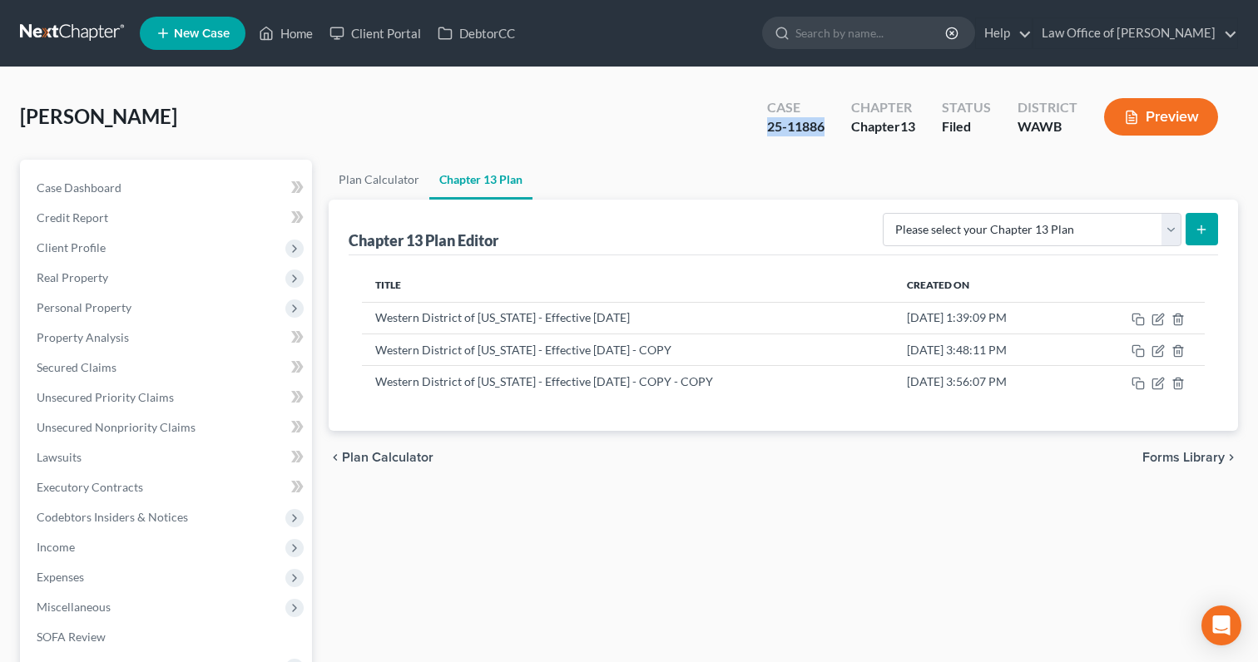
drag, startPoint x: 830, startPoint y: 130, endPoint x: 764, endPoint y: 126, distance: 65.8
click at [764, 126] on div "Case 25-11886" at bounding box center [796, 118] width 84 height 49
copy div "25-11886"
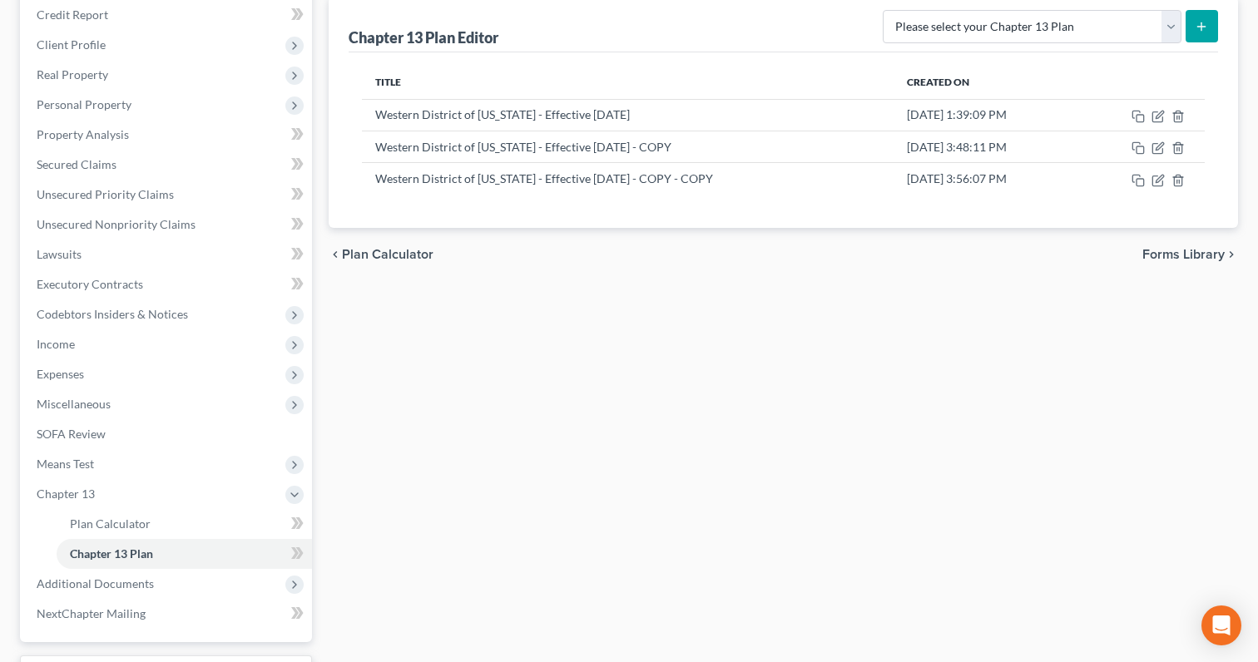
scroll to position [340, 0]
